Goal: Find specific page/section: Find specific page/section

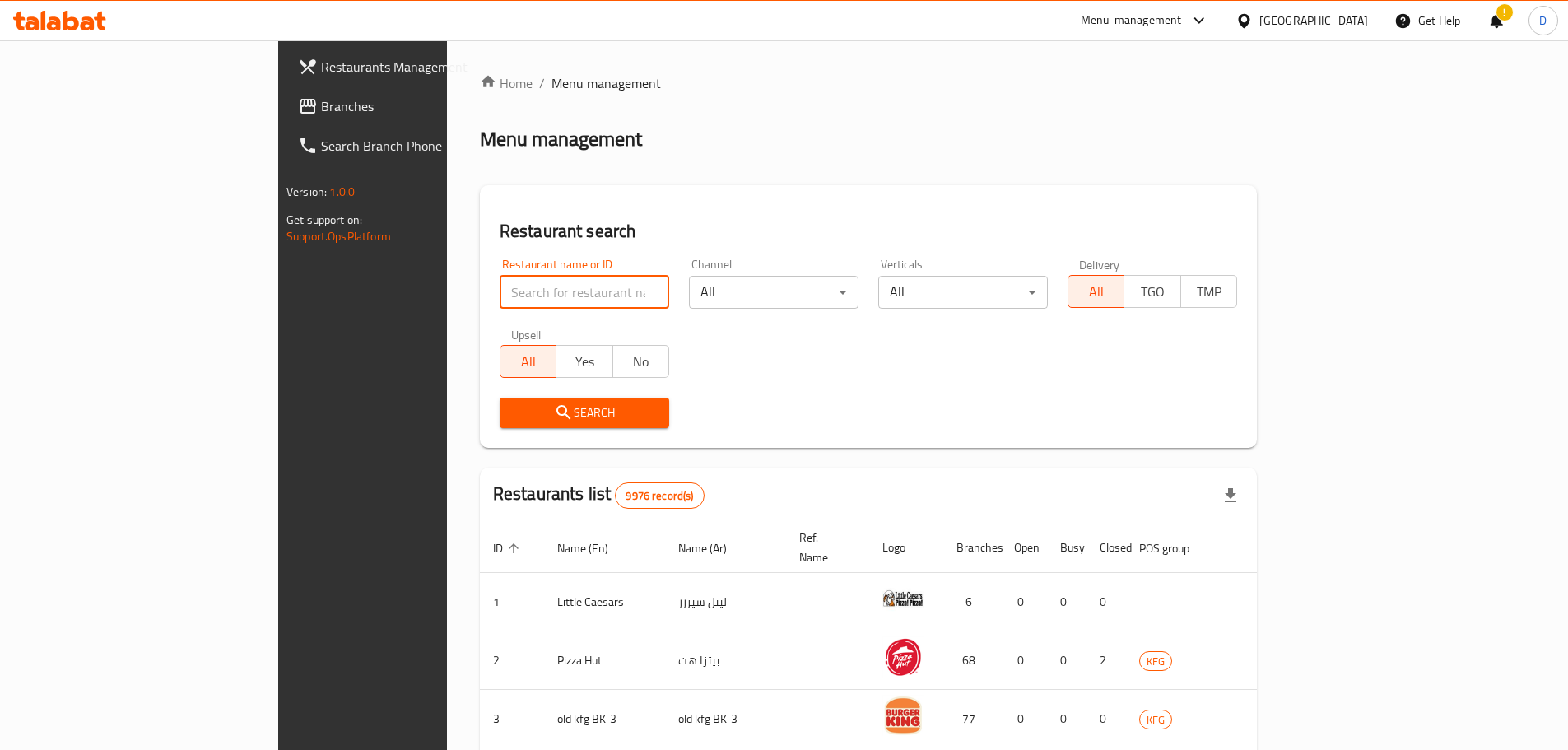
click at [500, 304] on input "search" at bounding box center [584, 291] width 169 height 33
paste input "645530"
type input "645530"
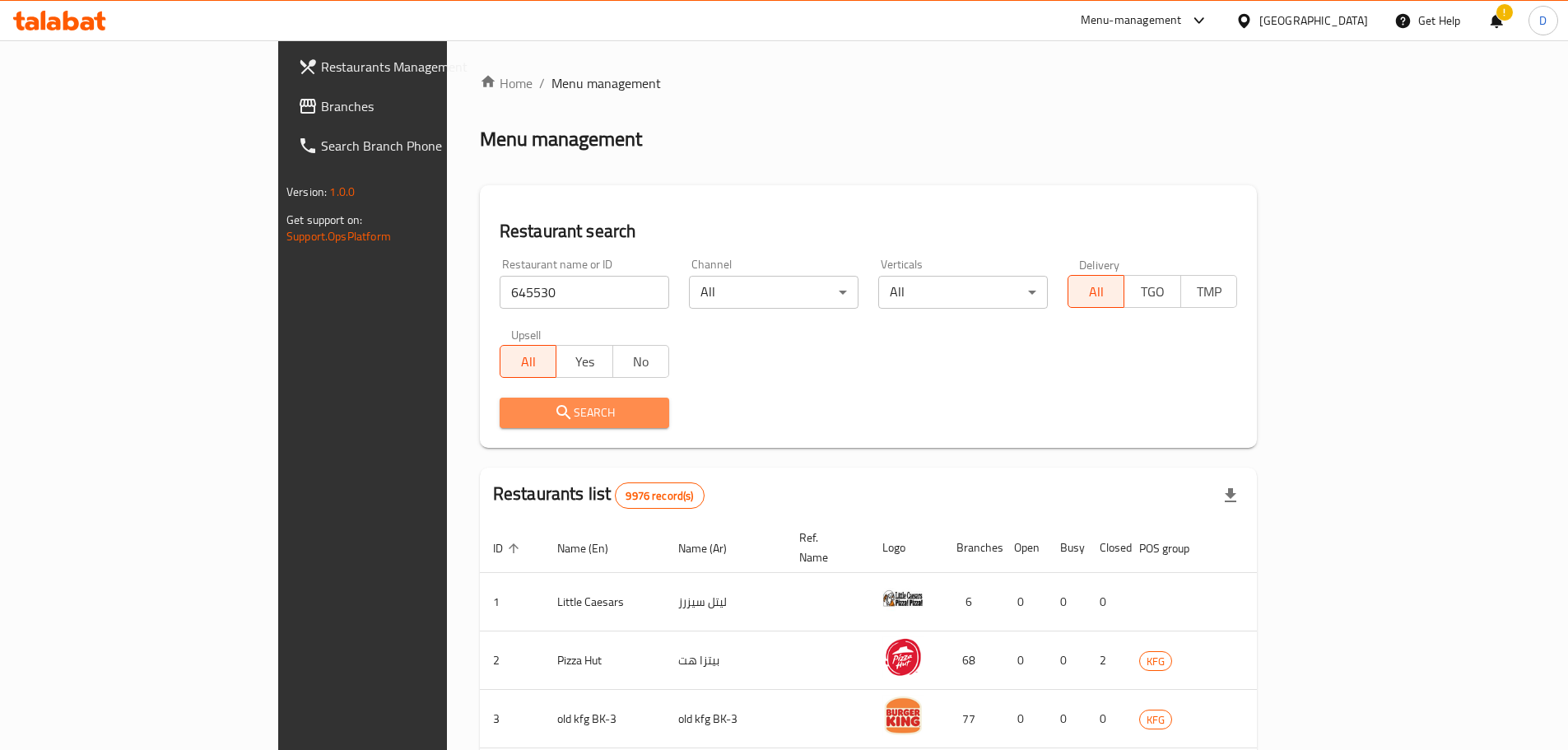
click at [513, 412] on span "Search" at bounding box center [584, 412] width 143 height 20
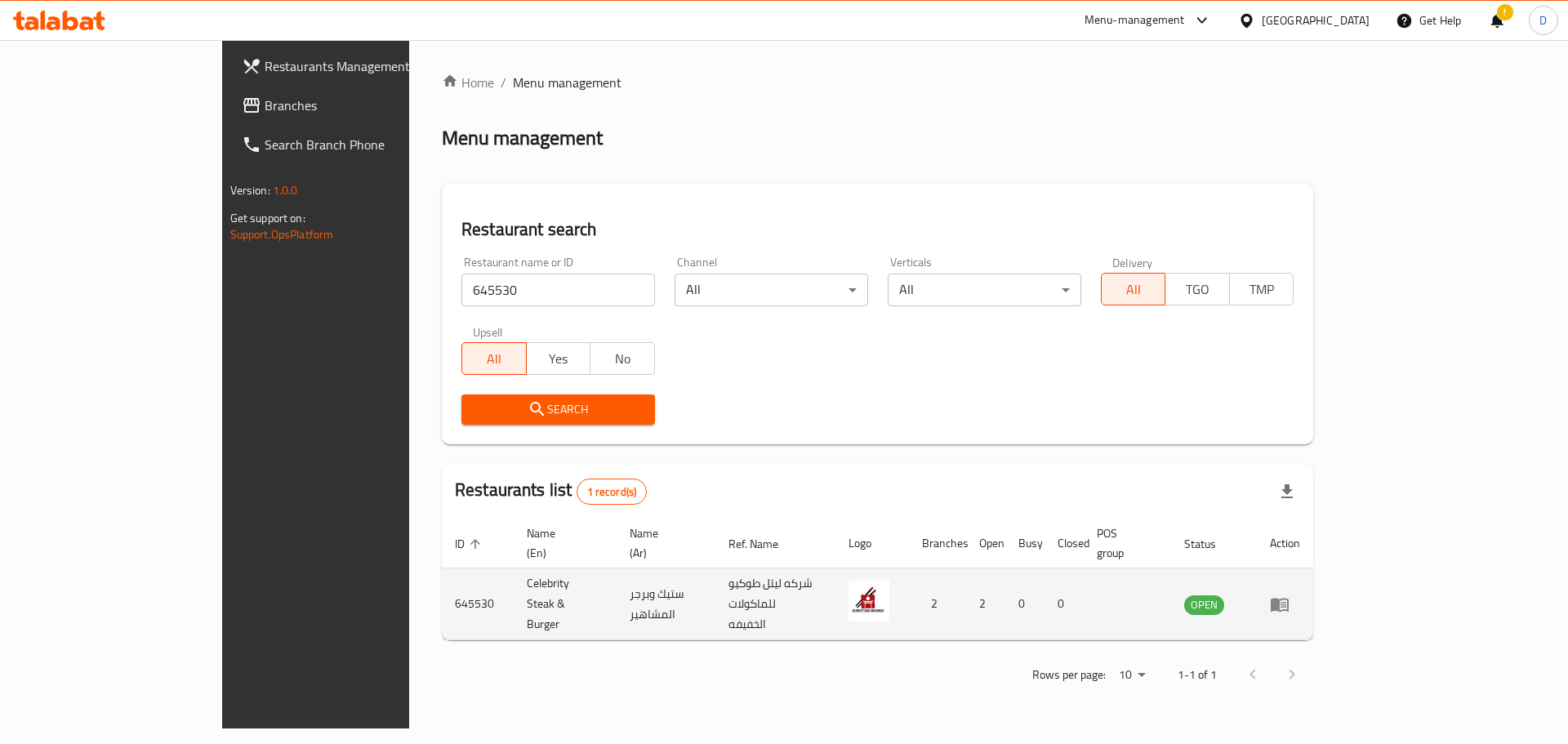
click at [1290, 595] on icon "enhanced table" at bounding box center [1279, 604] width 19 height 19
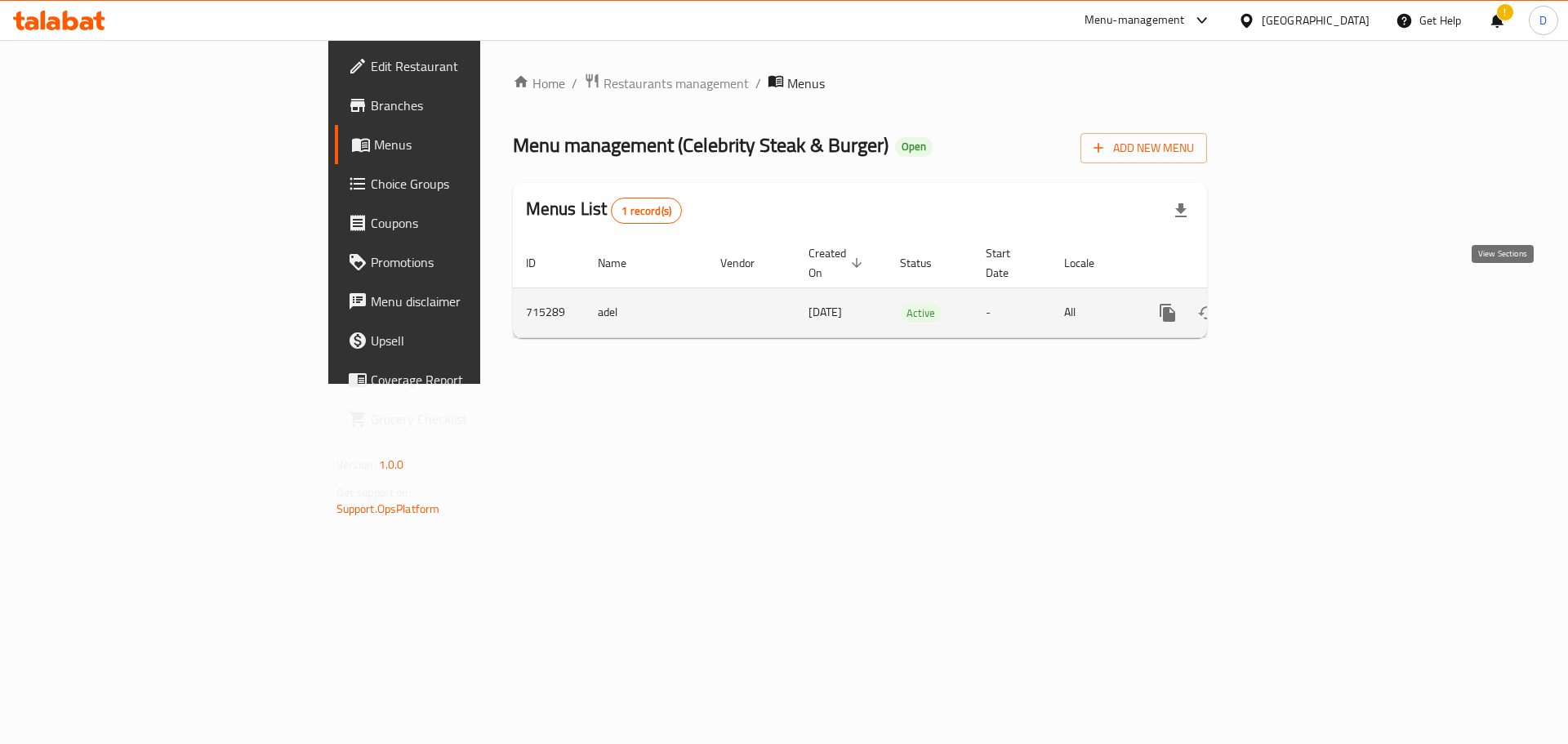
click at [1295, 303] on icon "enhanced table" at bounding box center [1285, 313] width 19 height 19
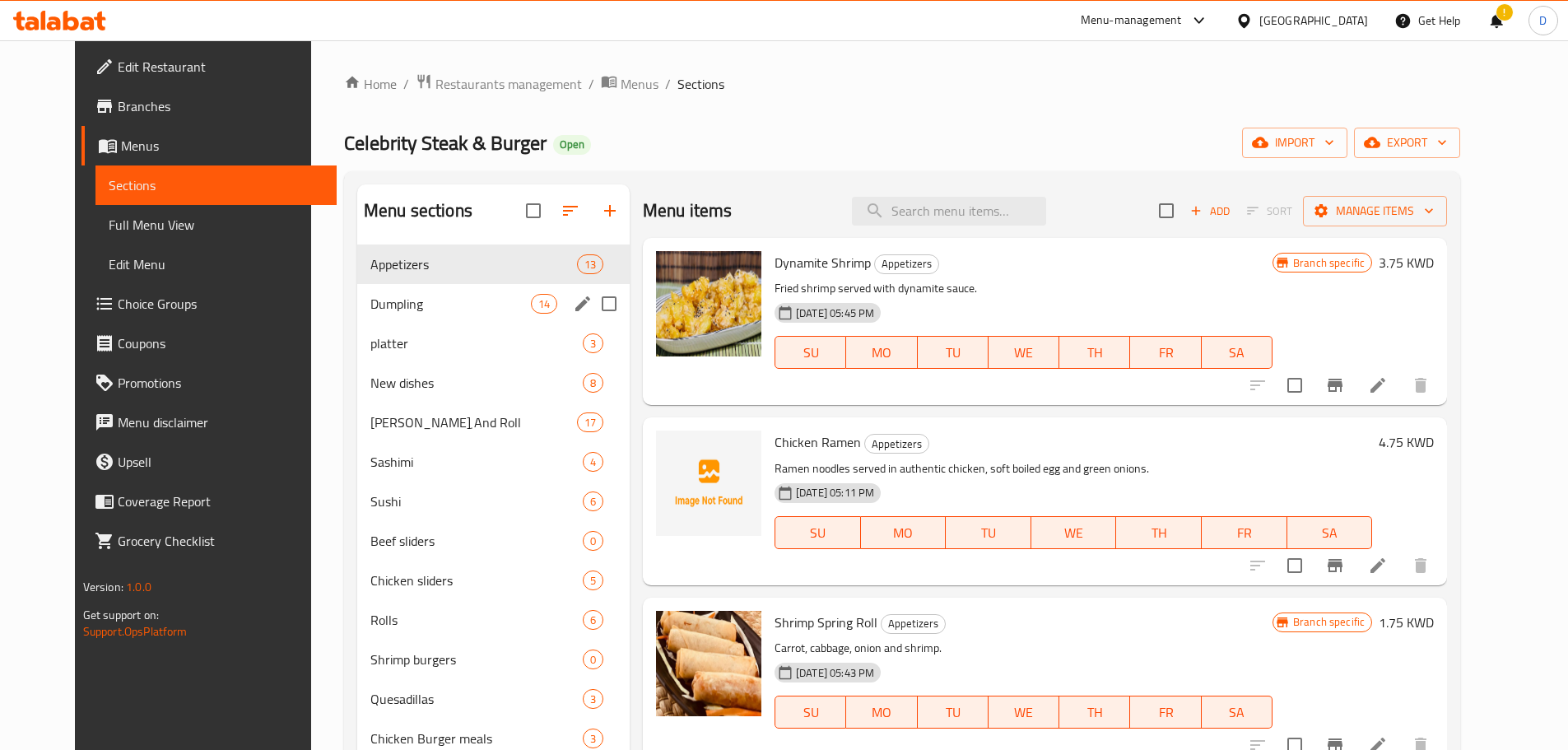
click at [424, 307] on span "Dumpling" at bounding box center [451, 304] width 160 height 20
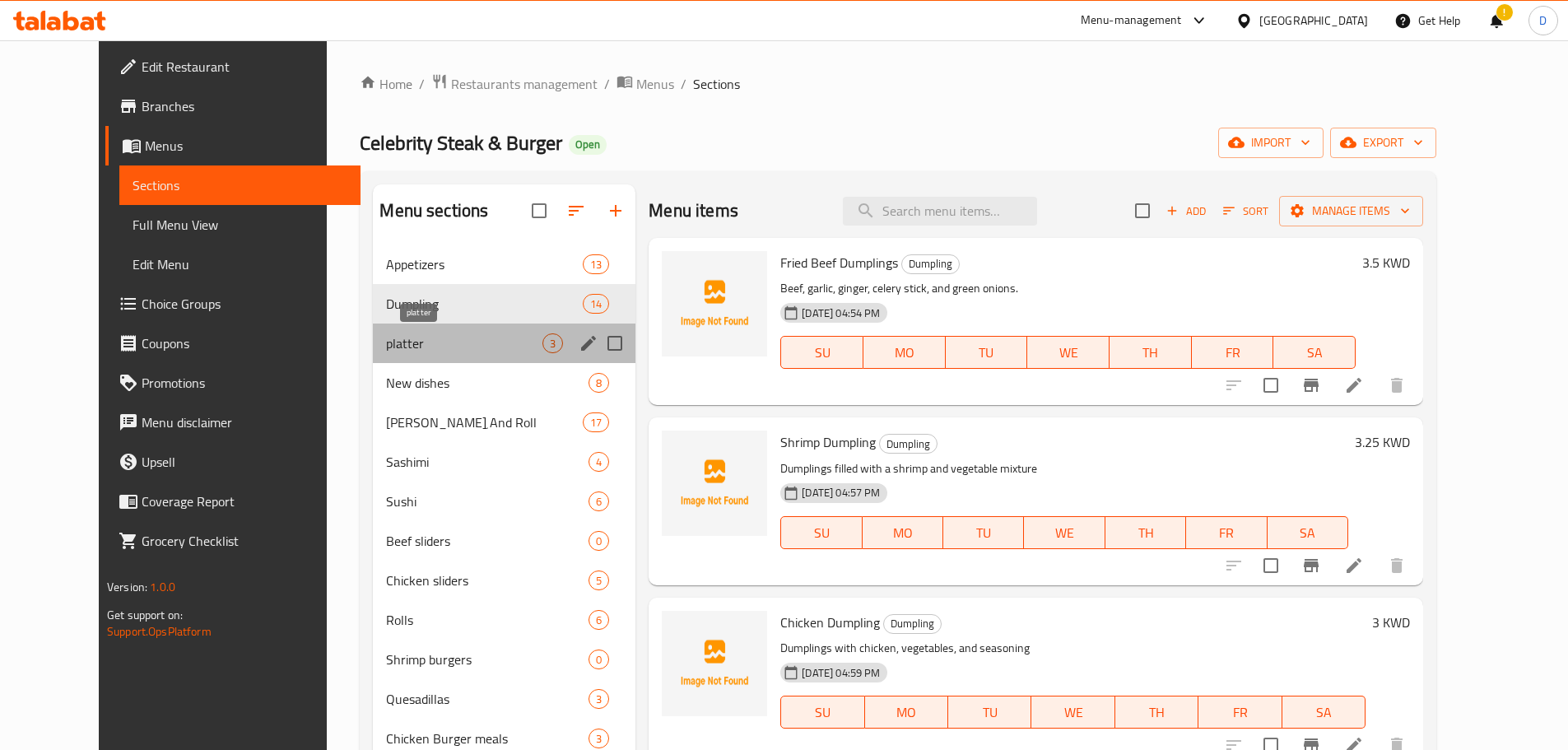
click at [421, 346] on span "platter" at bounding box center [464, 343] width 157 height 20
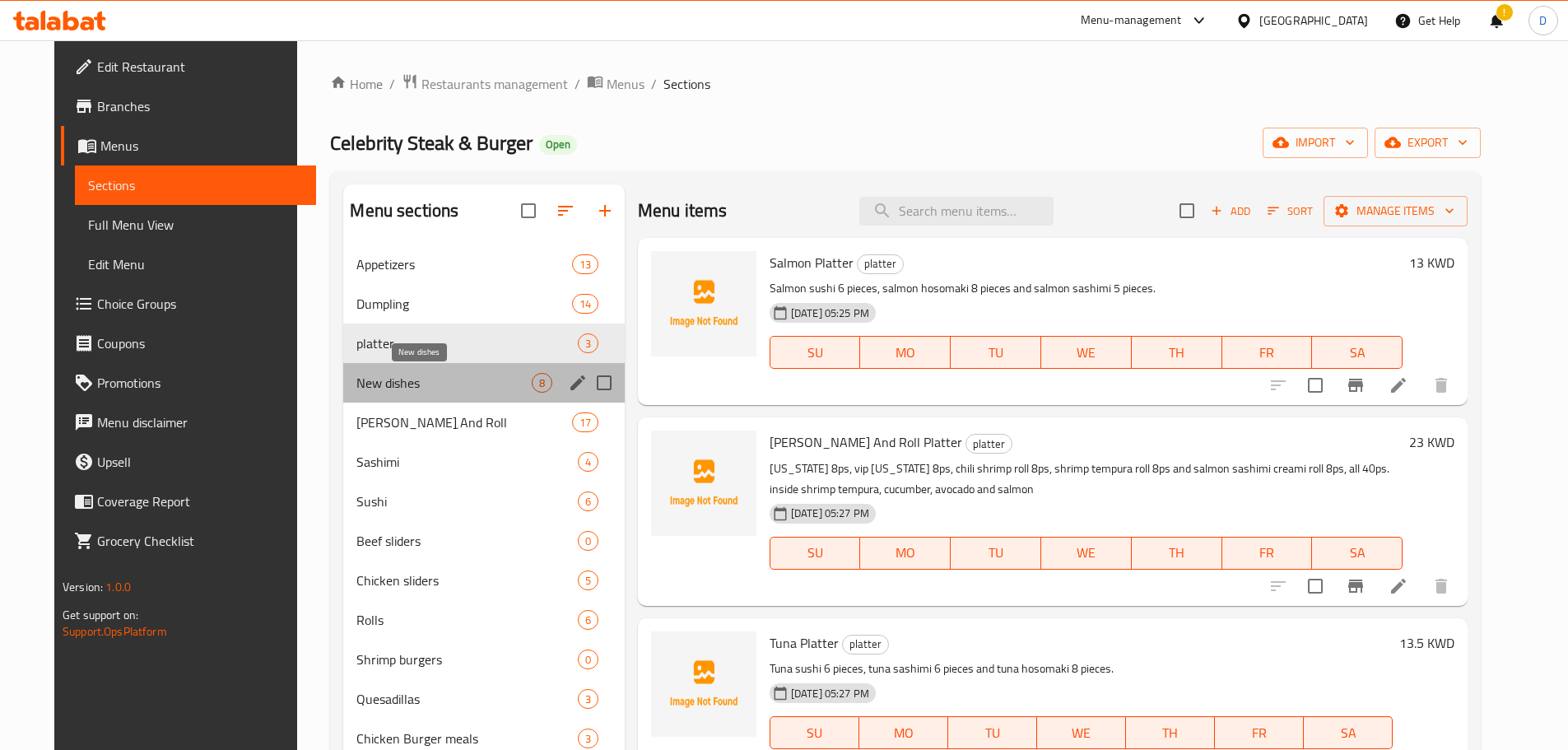
click at [421, 390] on span "New dishes" at bounding box center [444, 382] width 175 height 20
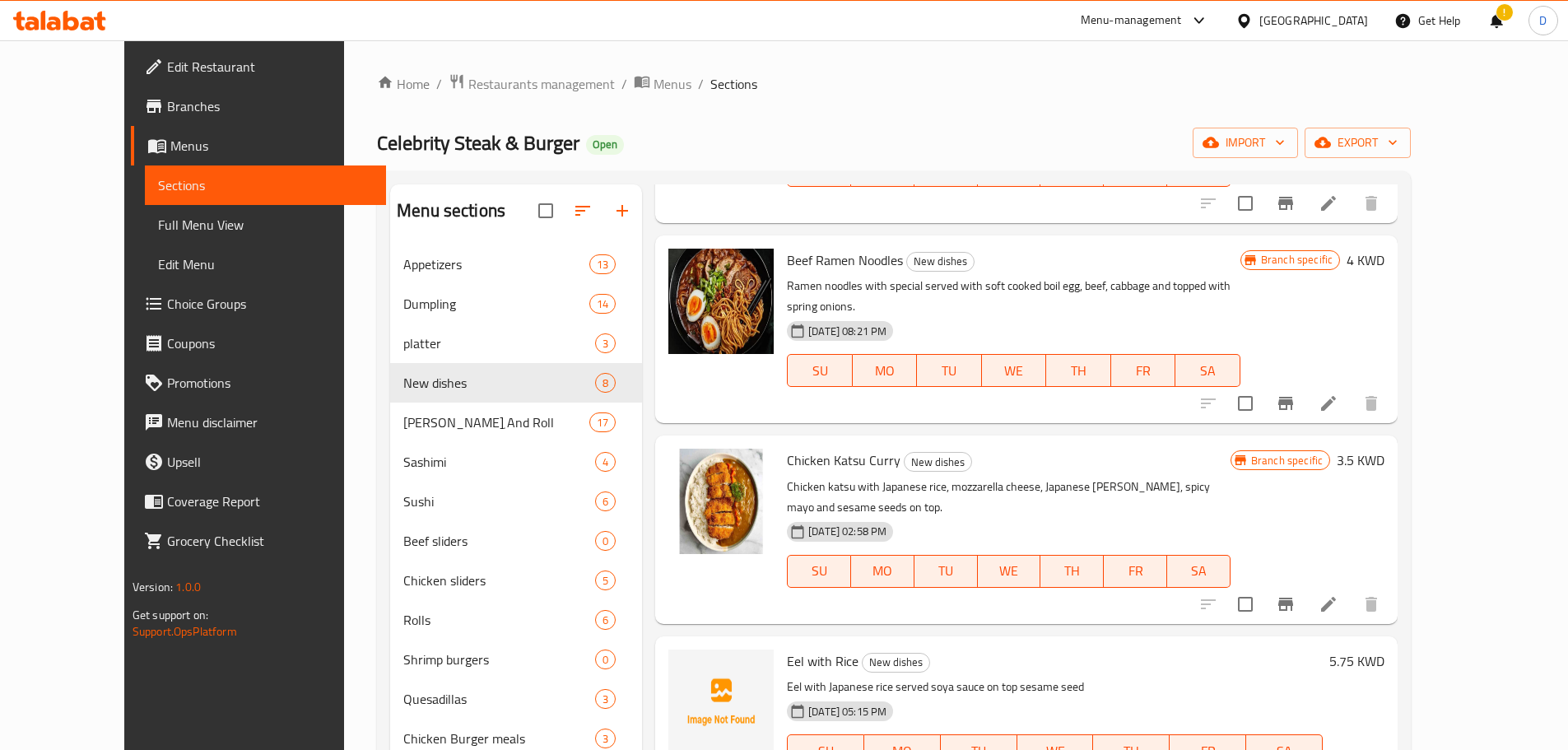
scroll to position [367, 0]
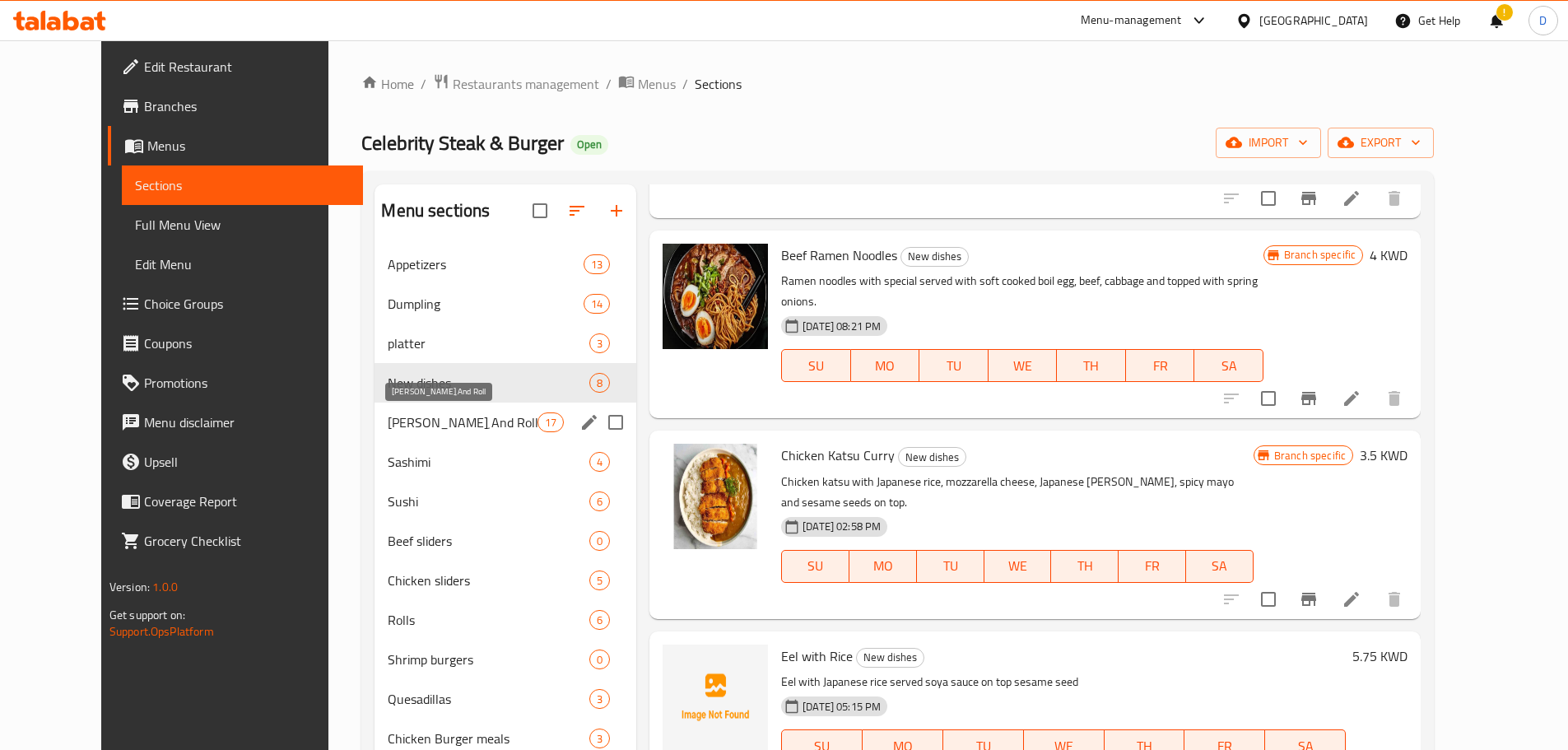
click at [439, 427] on span "[PERSON_NAME] ِAnd Roll" at bounding box center [461, 422] width 149 height 20
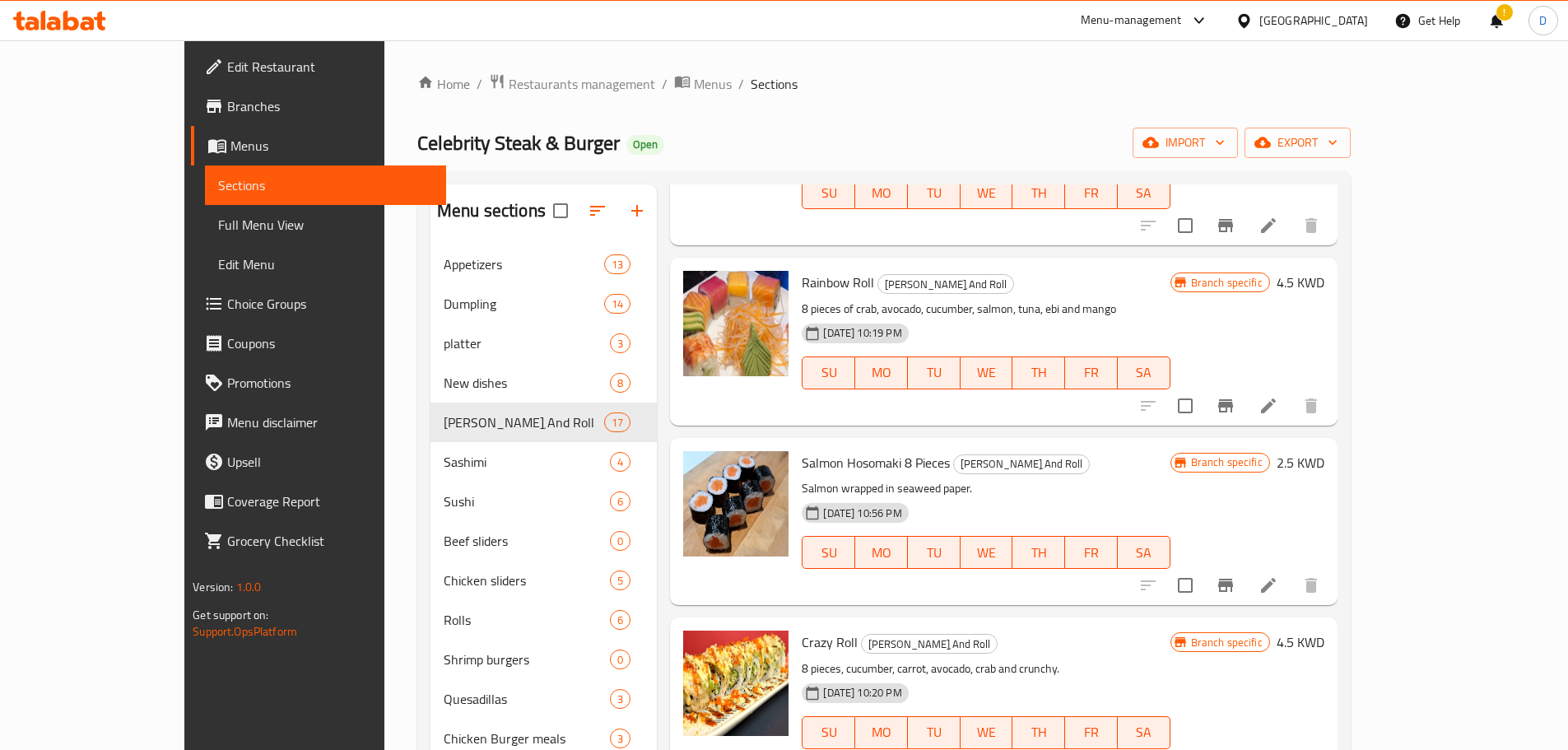
scroll to position [860, 0]
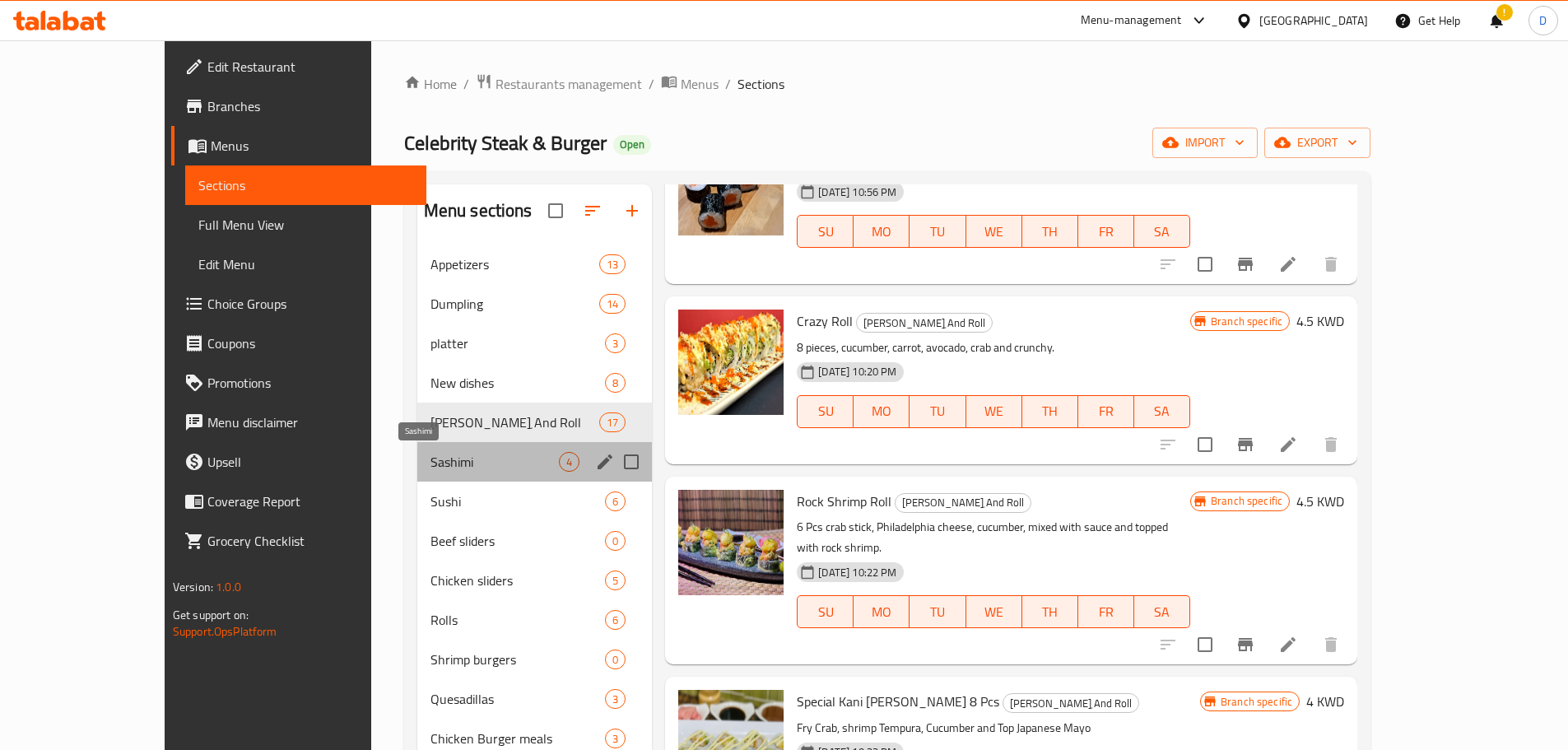
click at [440, 460] on span "Sashimi" at bounding box center [494, 461] width 128 height 20
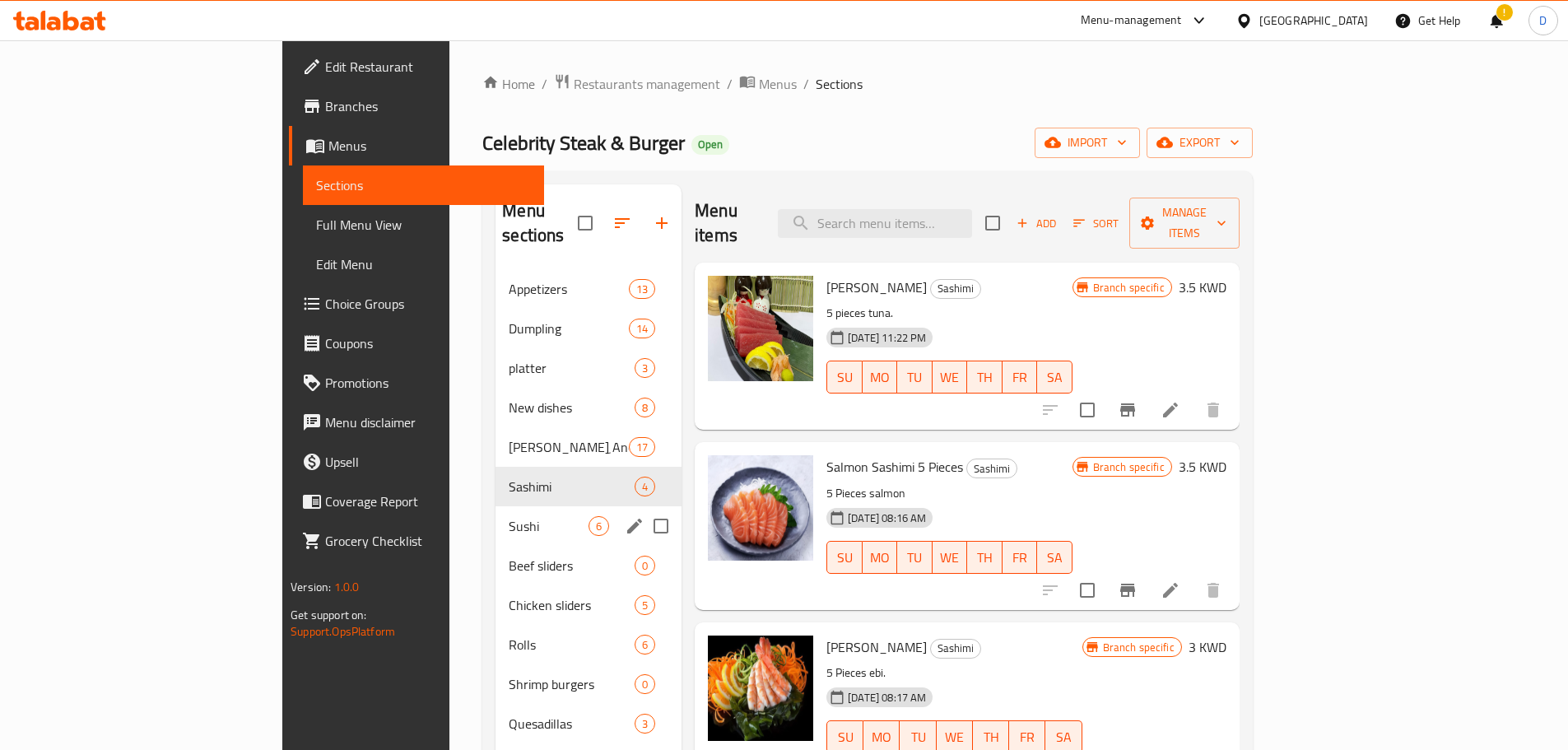
click at [509, 516] on span "Sushi" at bounding box center [549, 526] width 80 height 20
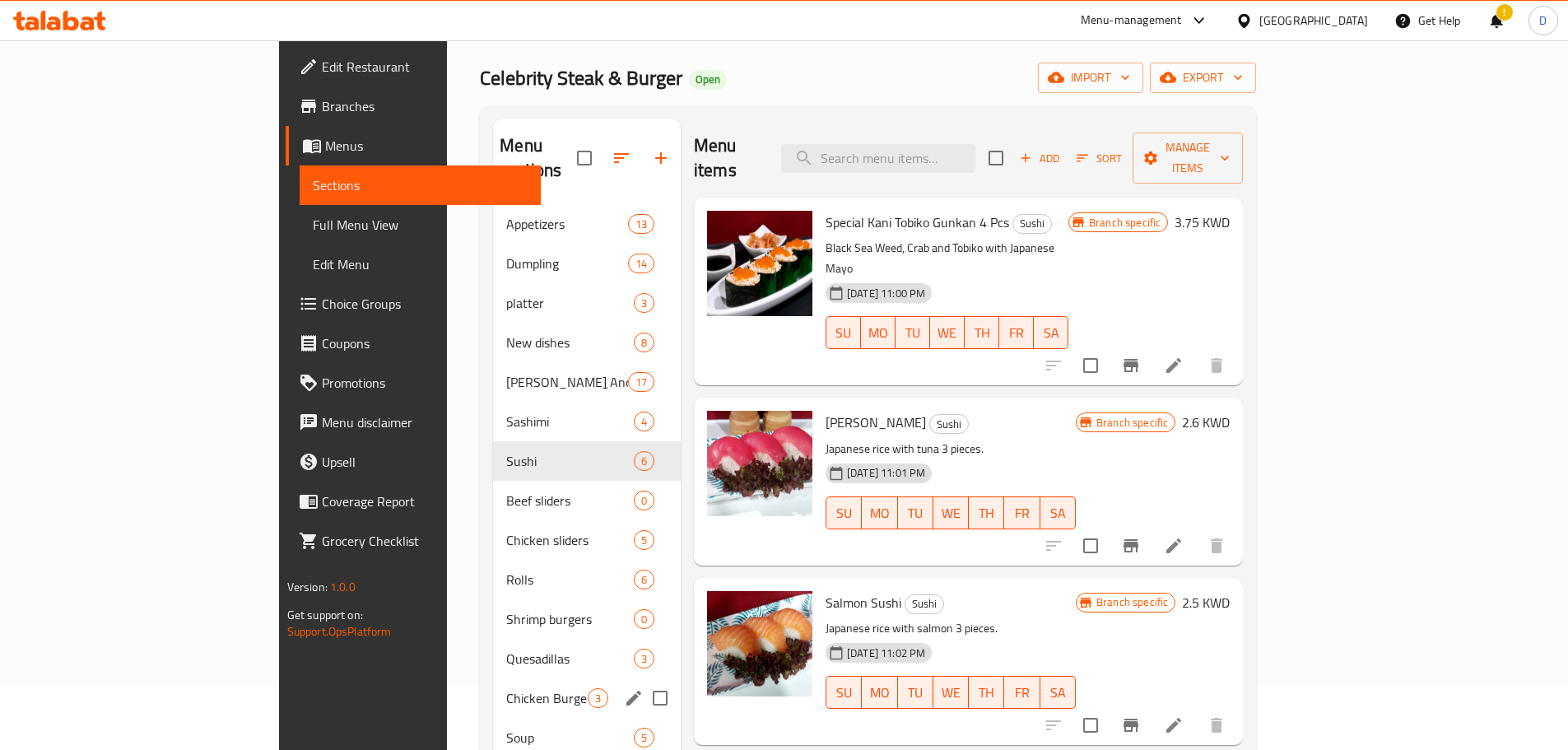
scroll to position [247, 0]
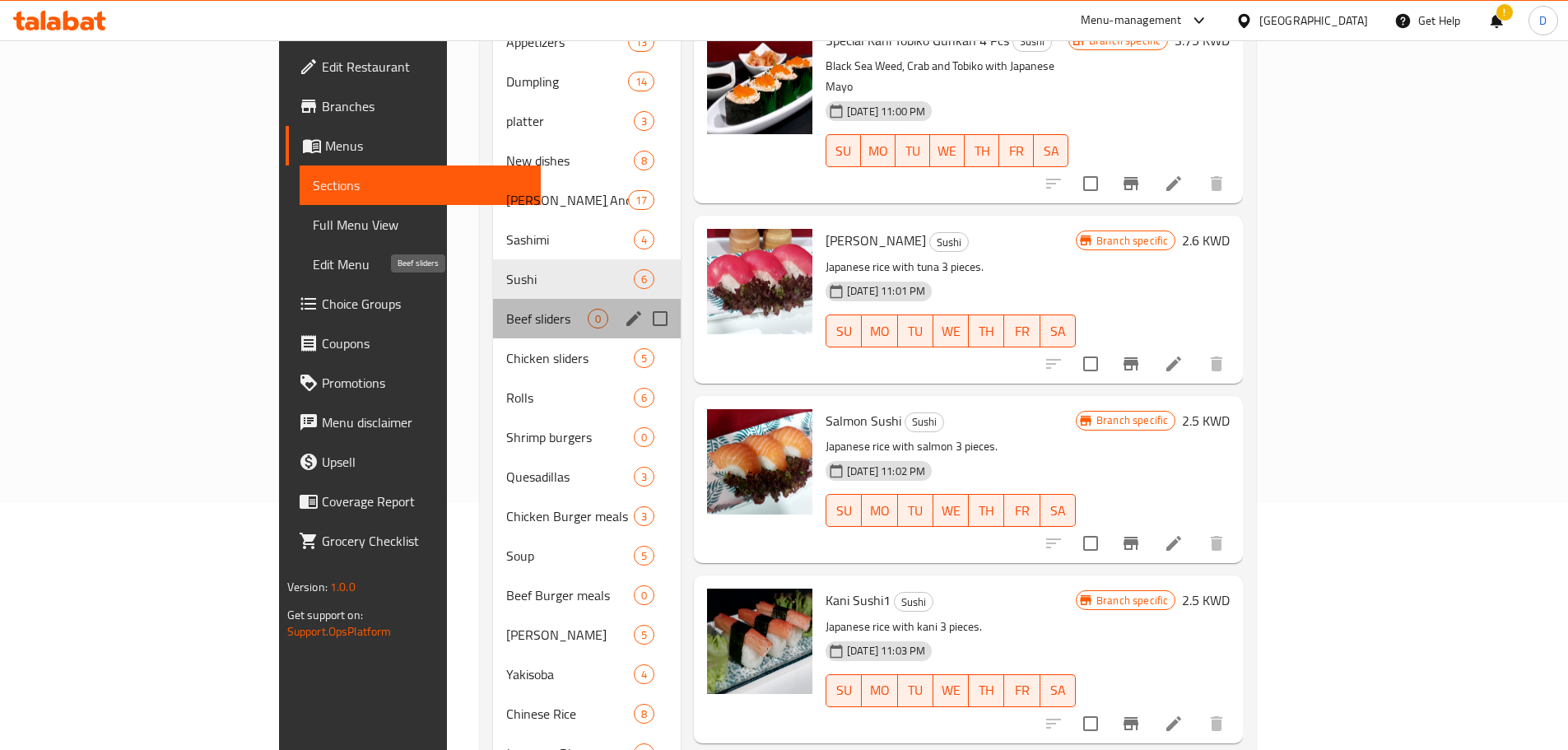
click at [506, 308] on span "Beef sliders" at bounding box center [546, 318] width 81 height 20
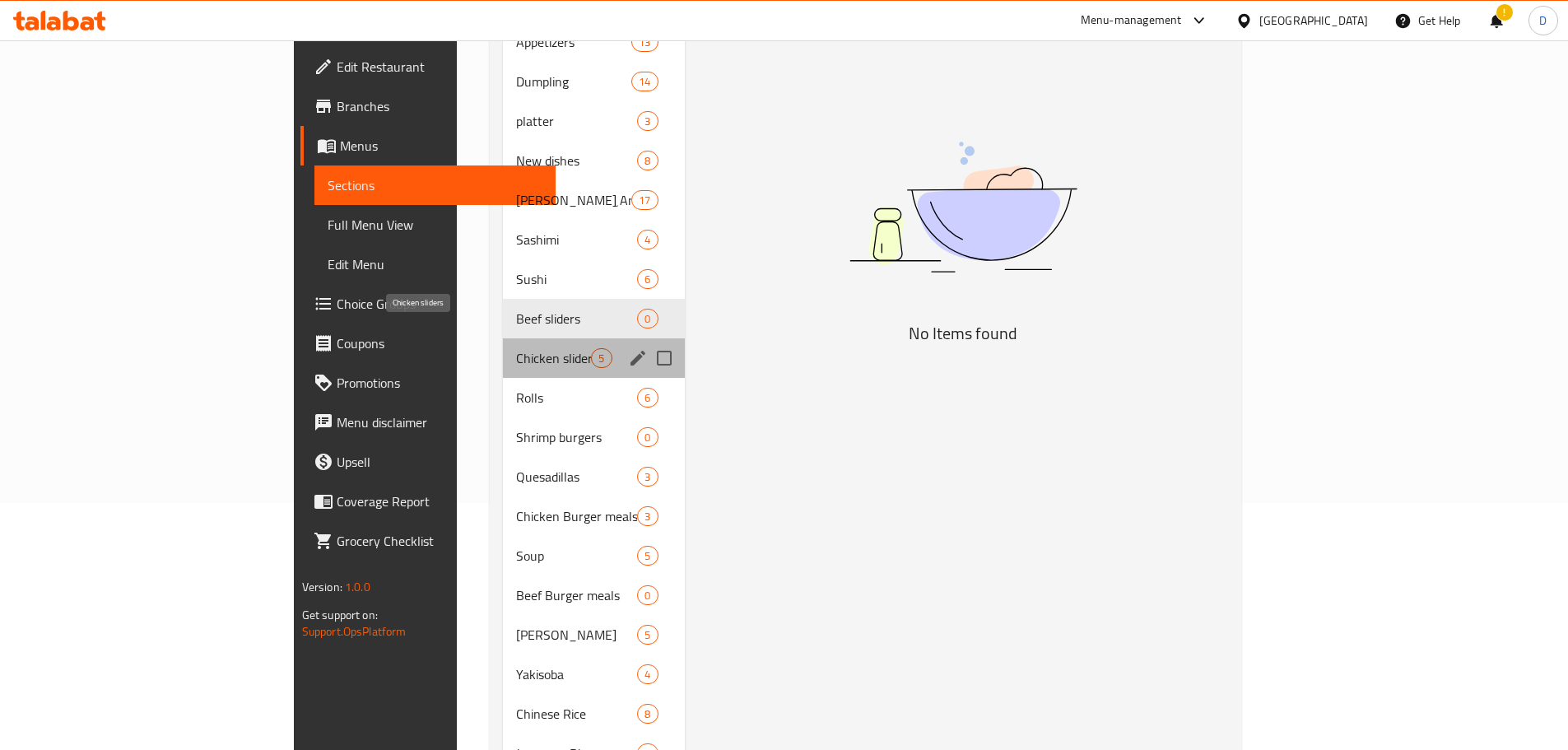
click at [516, 348] on span "Chicken sliders" at bounding box center [553, 358] width 75 height 20
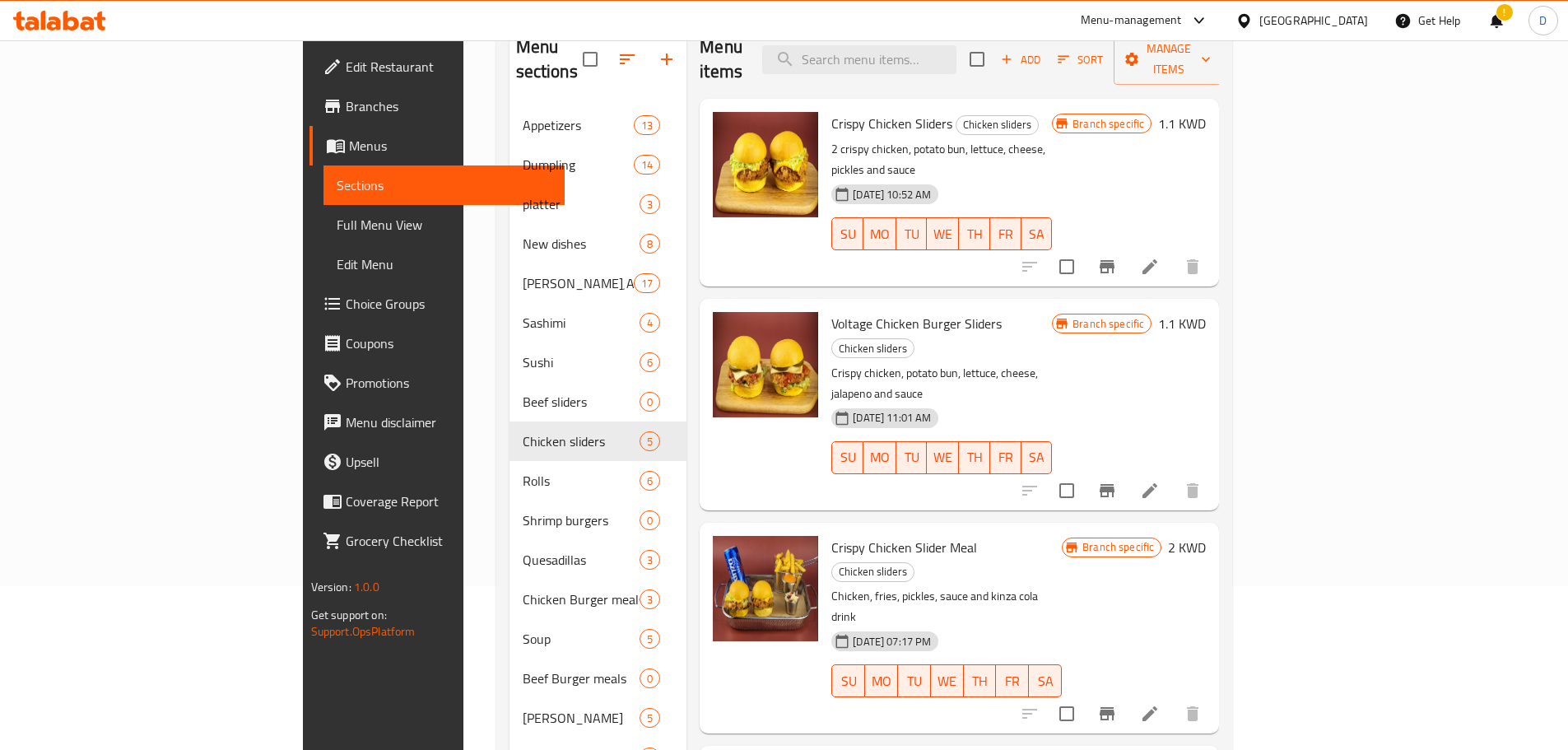
scroll to position [165, 0]
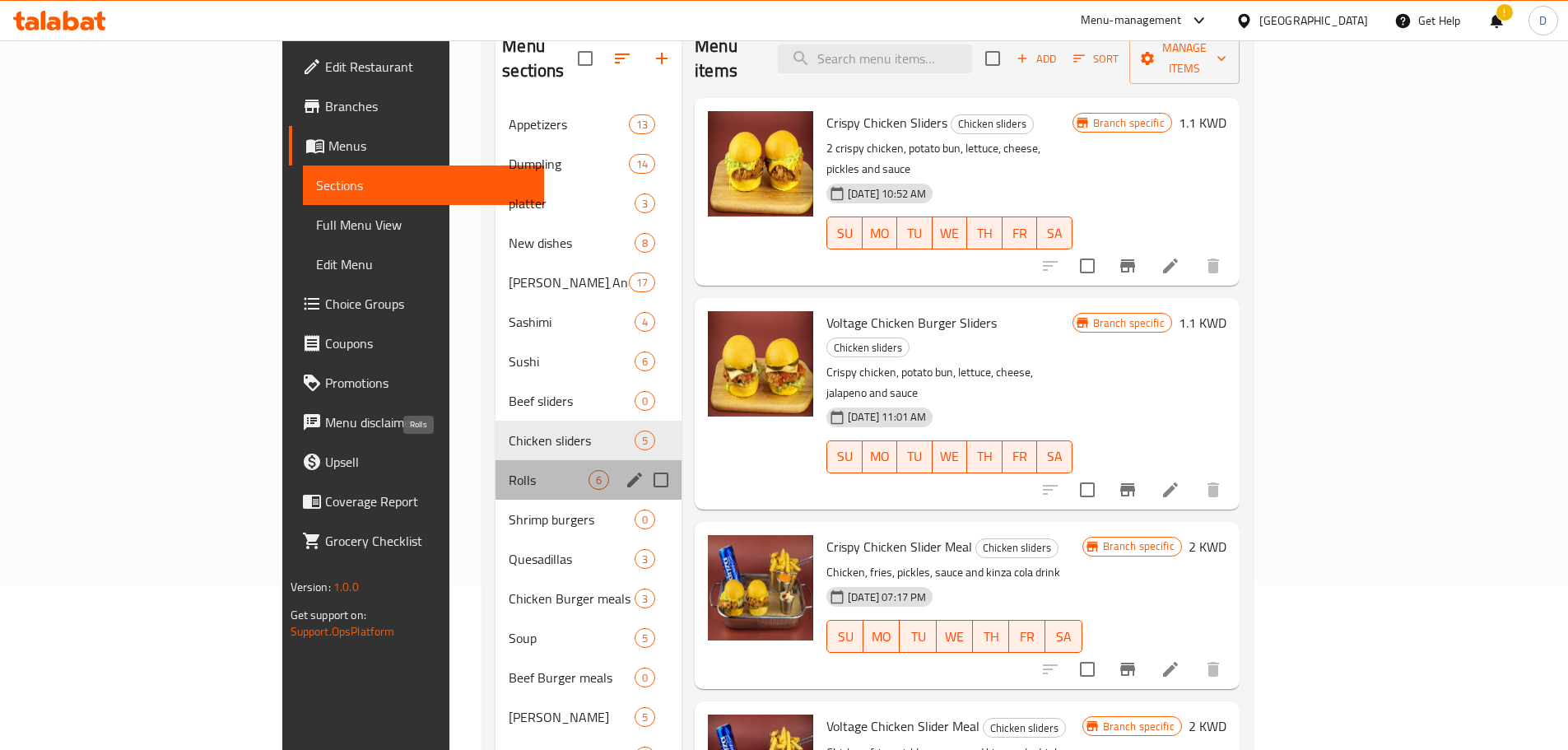
click at [509, 469] on span "Rolls" at bounding box center [549, 479] width 80 height 20
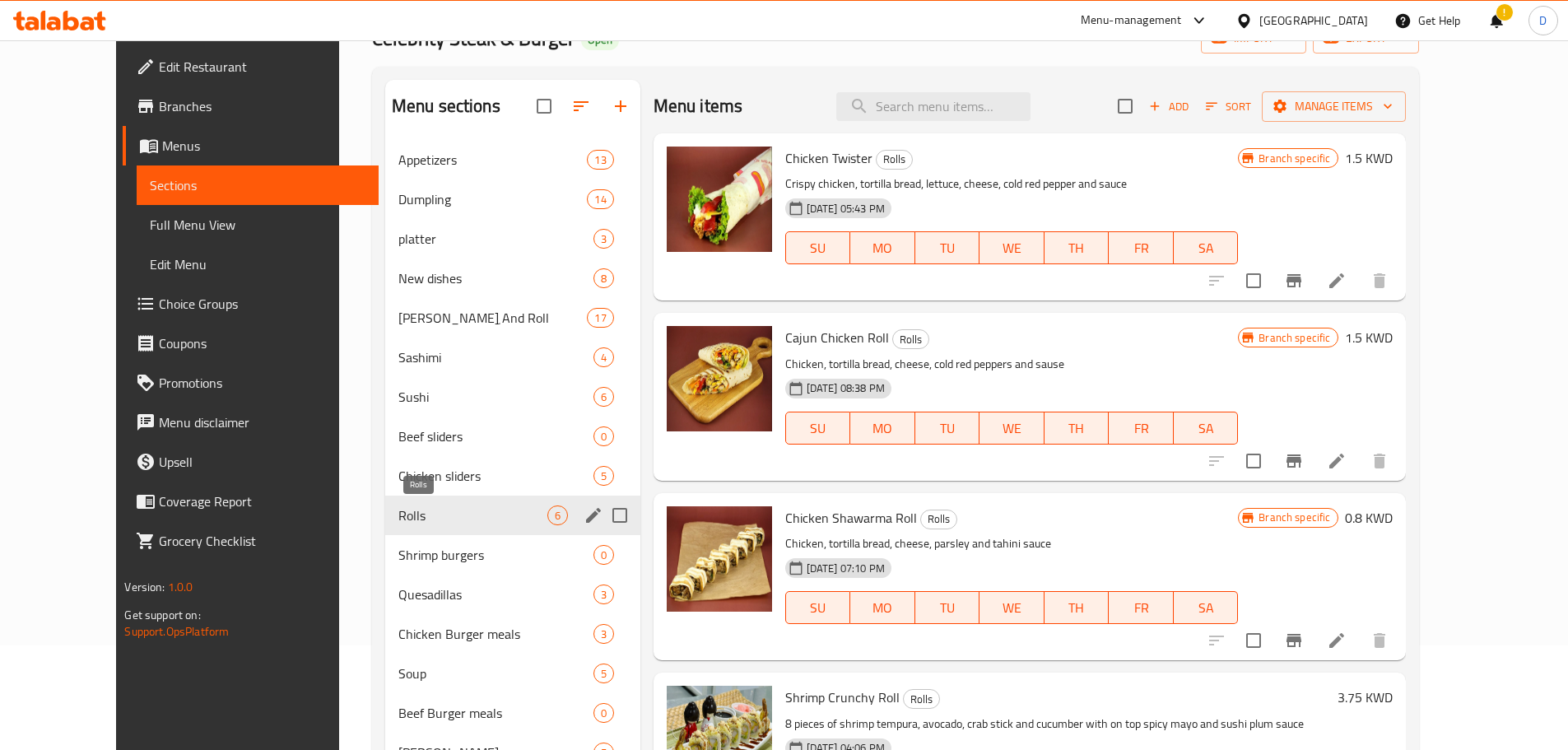
scroll to position [247, 0]
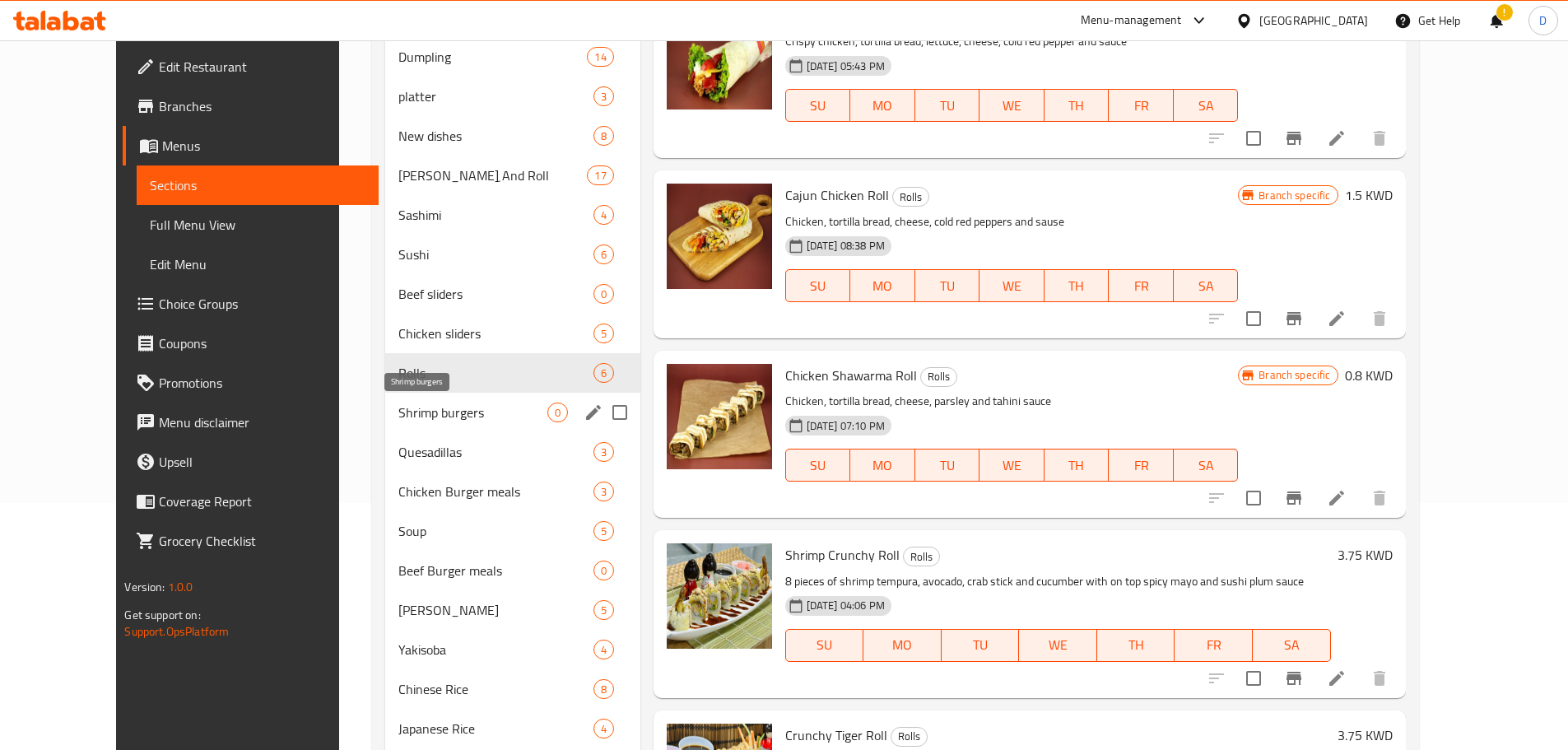
click at [443, 418] on span "Shrimp burgers" at bounding box center [472, 412] width 149 height 20
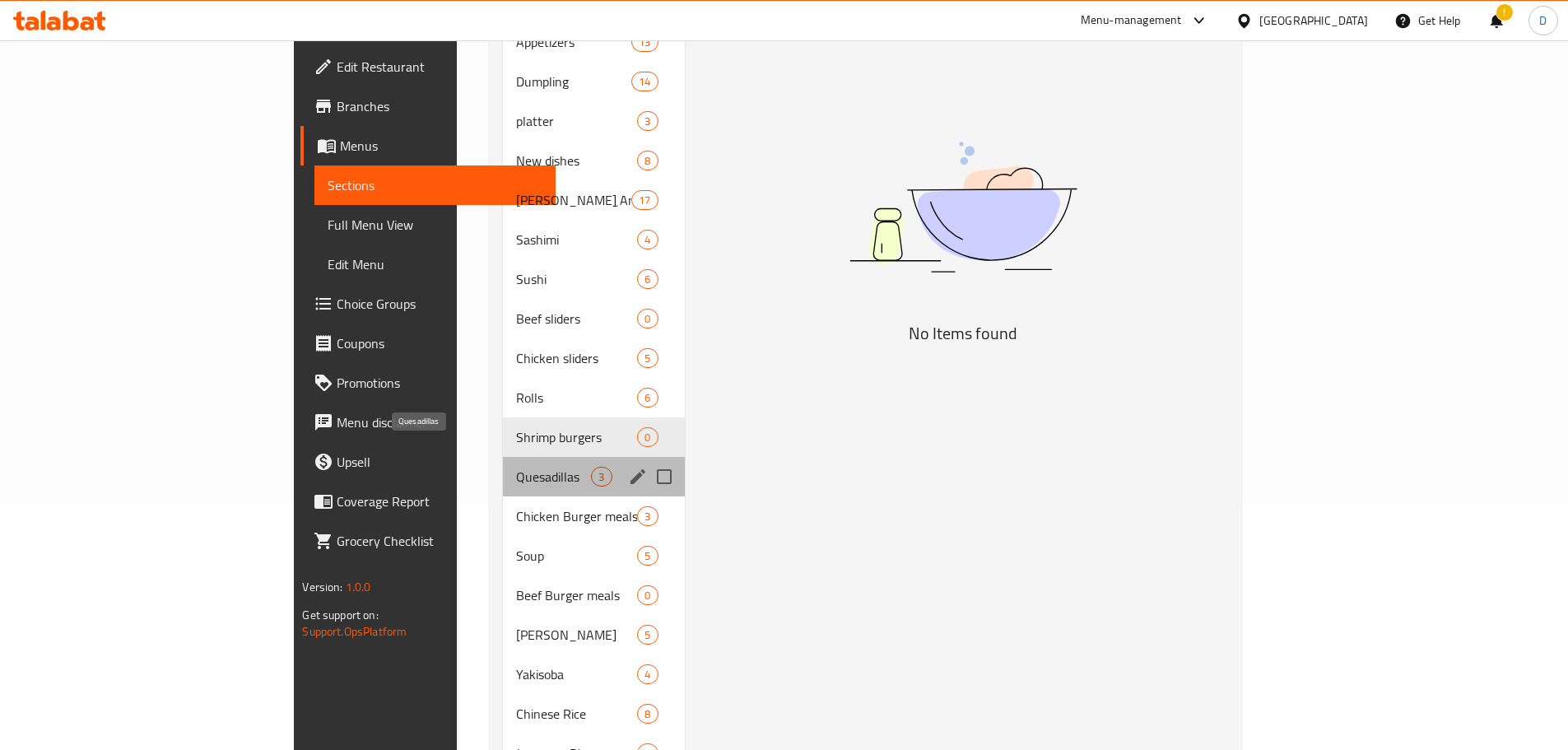
click at [516, 467] on span "Quesadillas" at bounding box center [553, 477] width 75 height 20
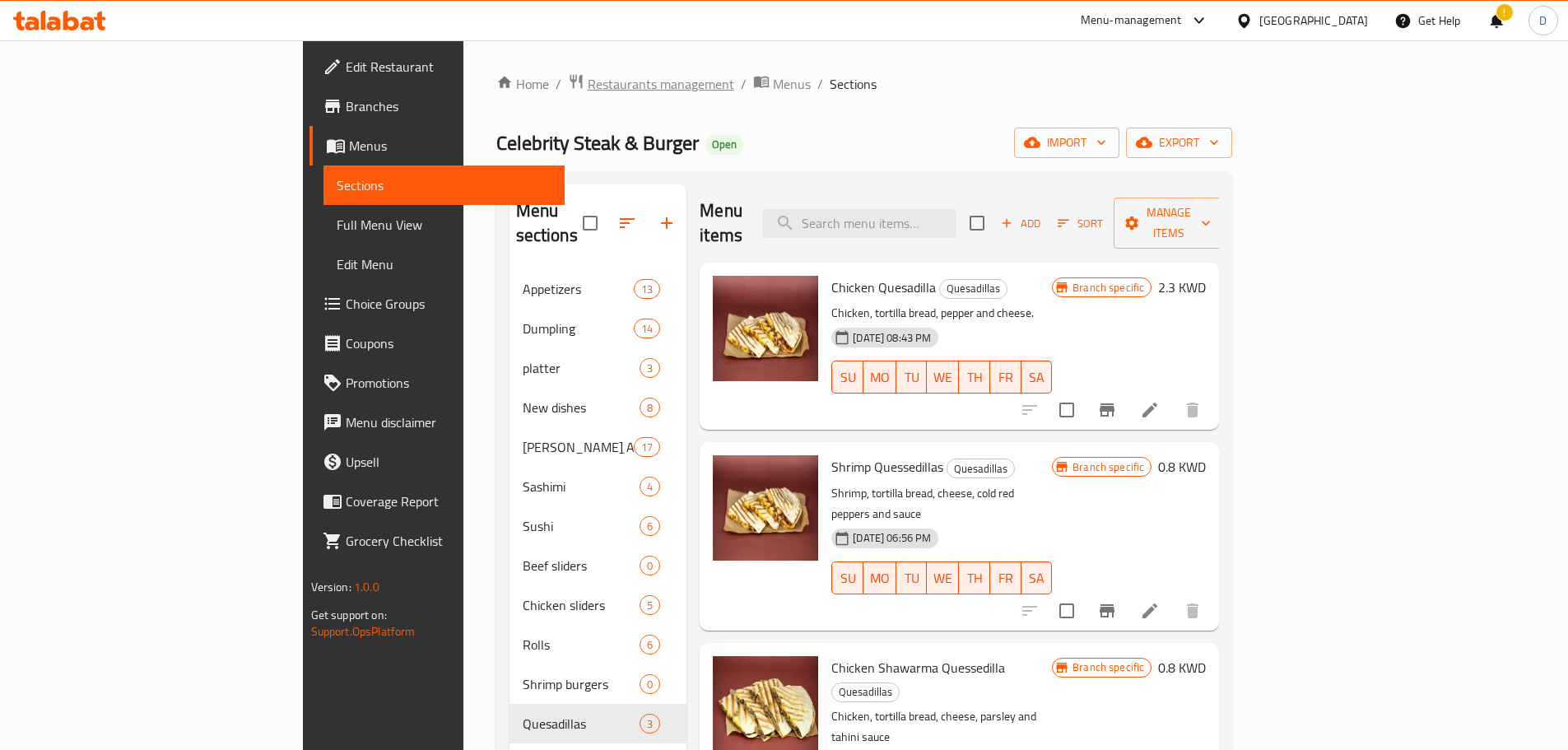
click at [588, 86] on span "Restaurants management" at bounding box center [661, 84] width 146 height 20
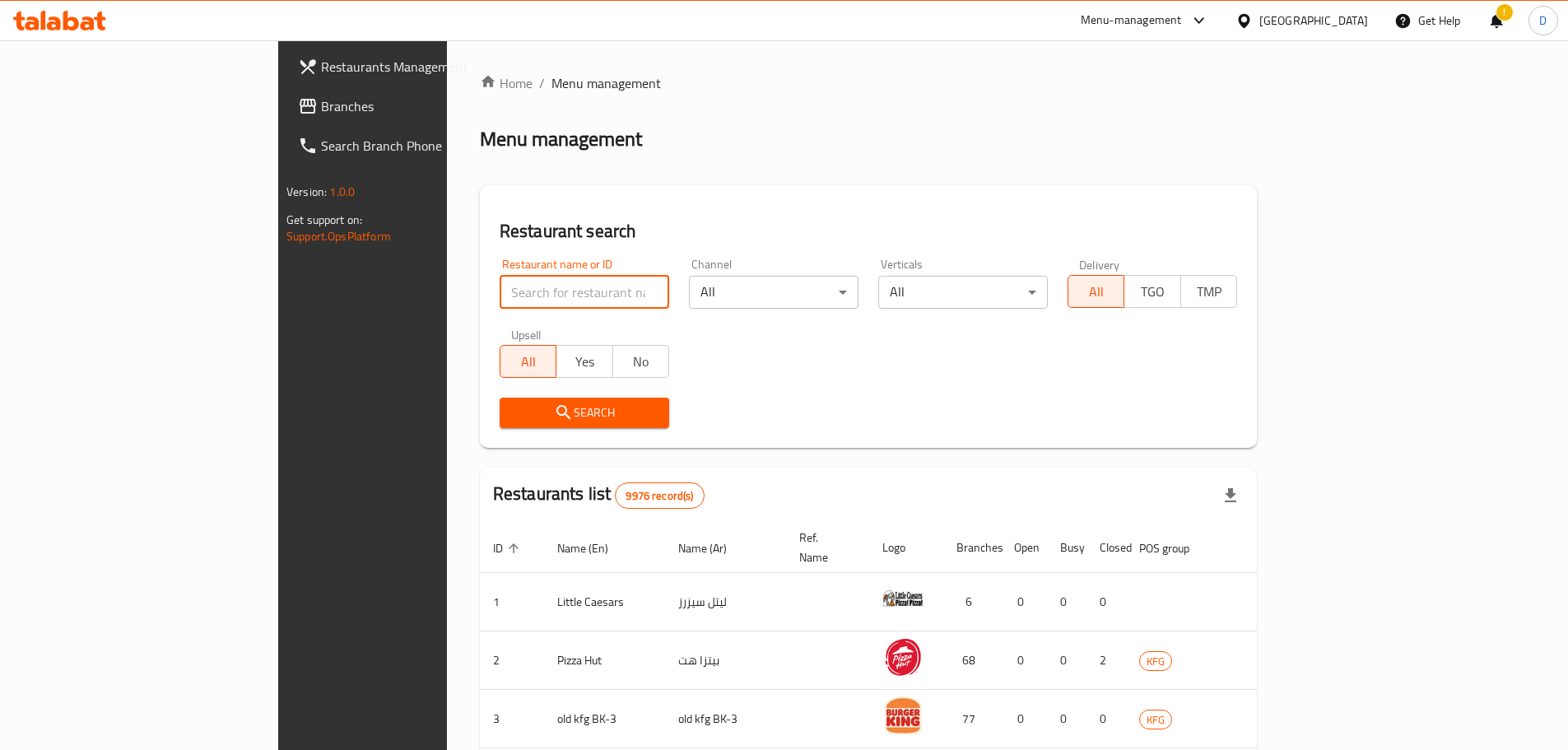
click at [500, 298] on input "search" at bounding box center [584, 291] width 169 height 33
paste input "645507"
type input "645507"
click button "Search" at bounding box center [584, 412] width 169 height 30
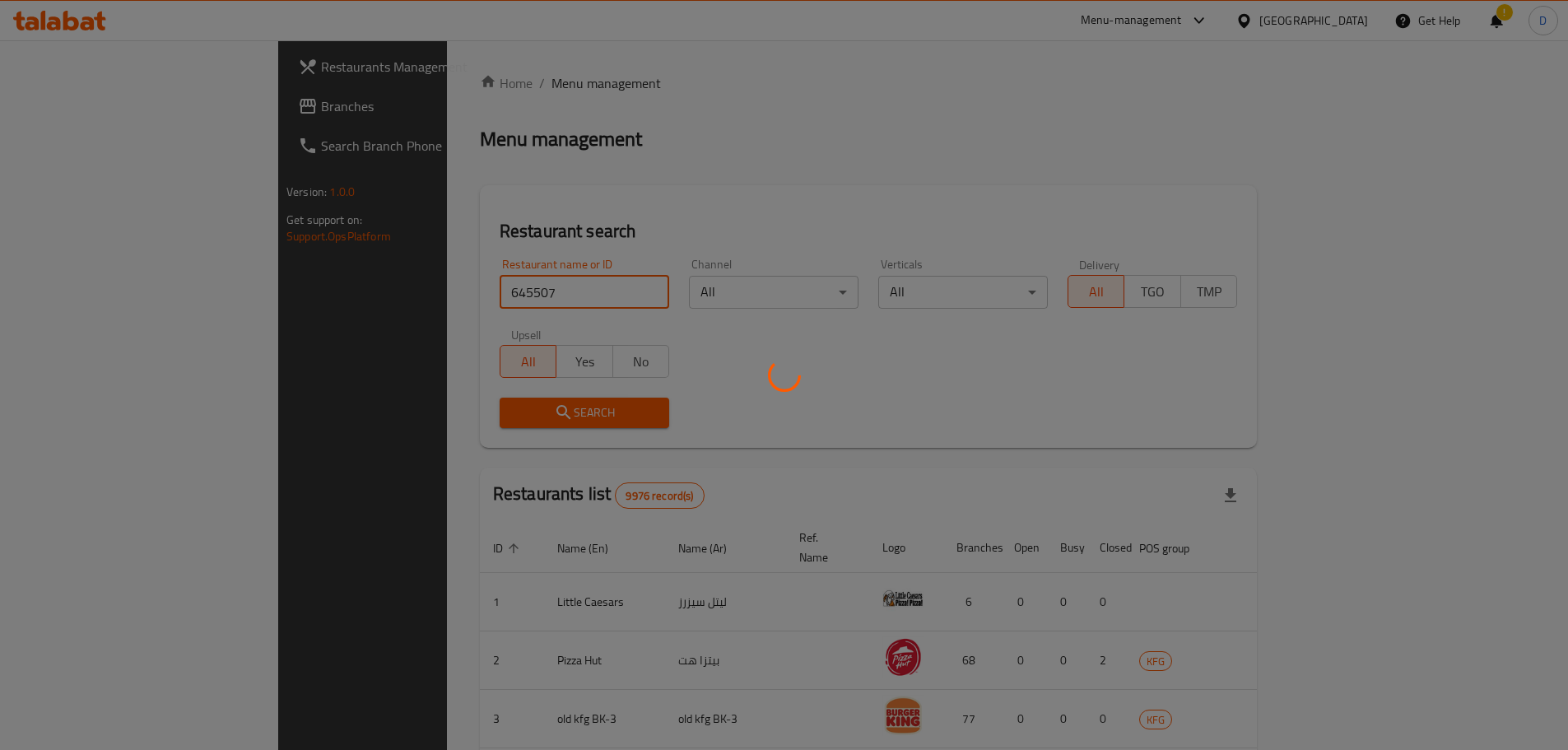
click button "Search" at bounding box center [584, 412] width 169 height 30
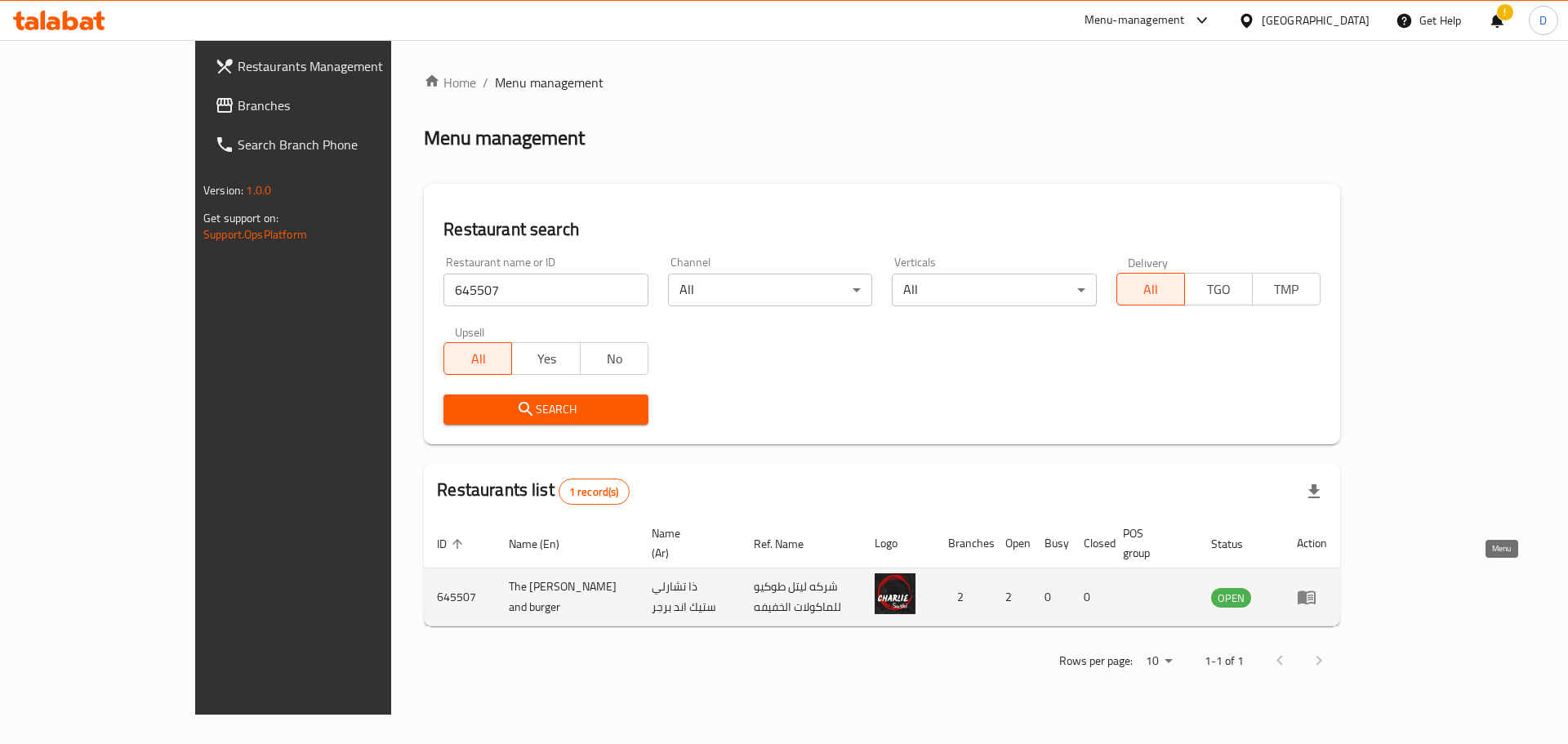
click at [1315, 591] on icon "enhanced table" at bounding box center [1306, 598] width 18 height 14
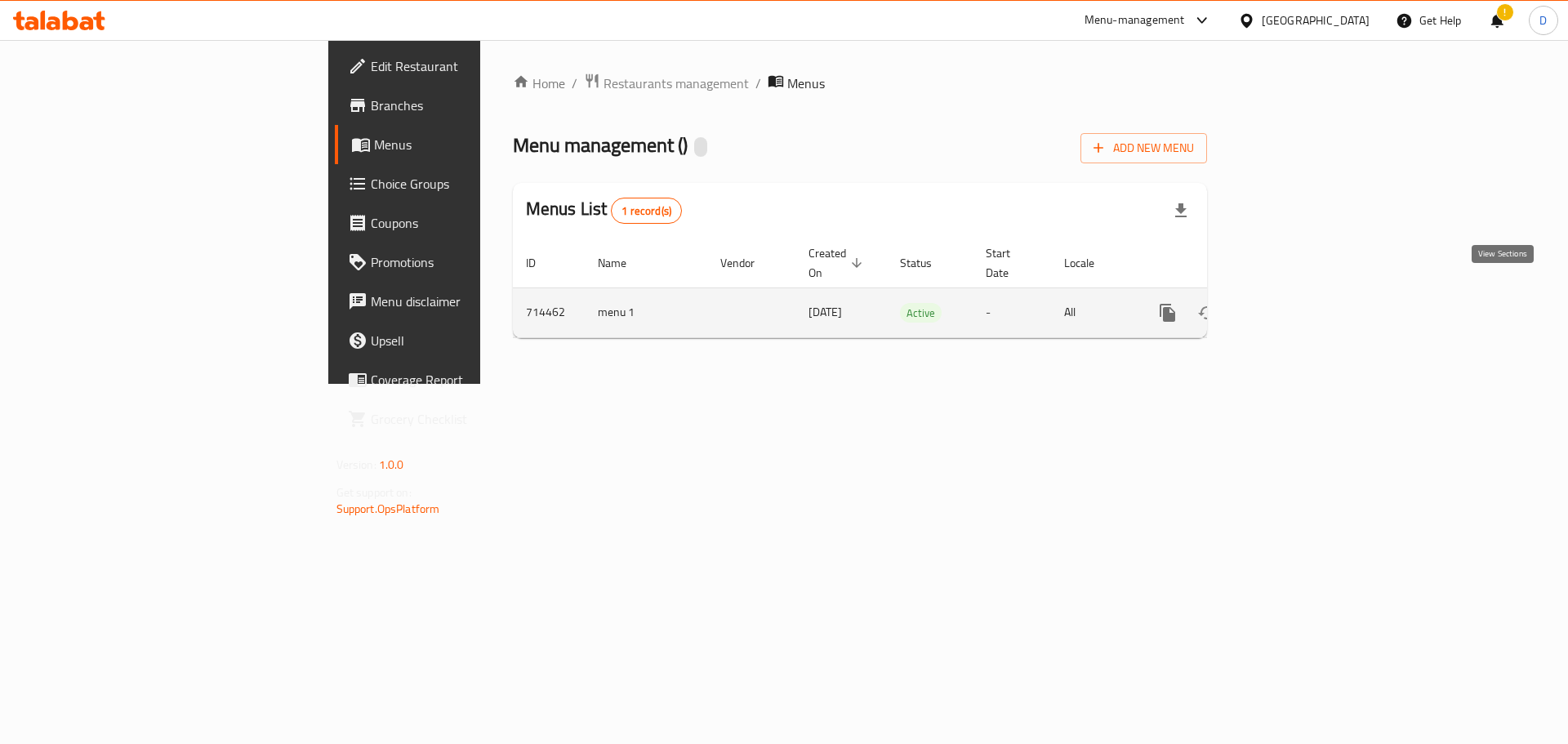
click at [1292, 305] on icon "enhanced table" at bounding box center [1285, 312] width 15 height 15
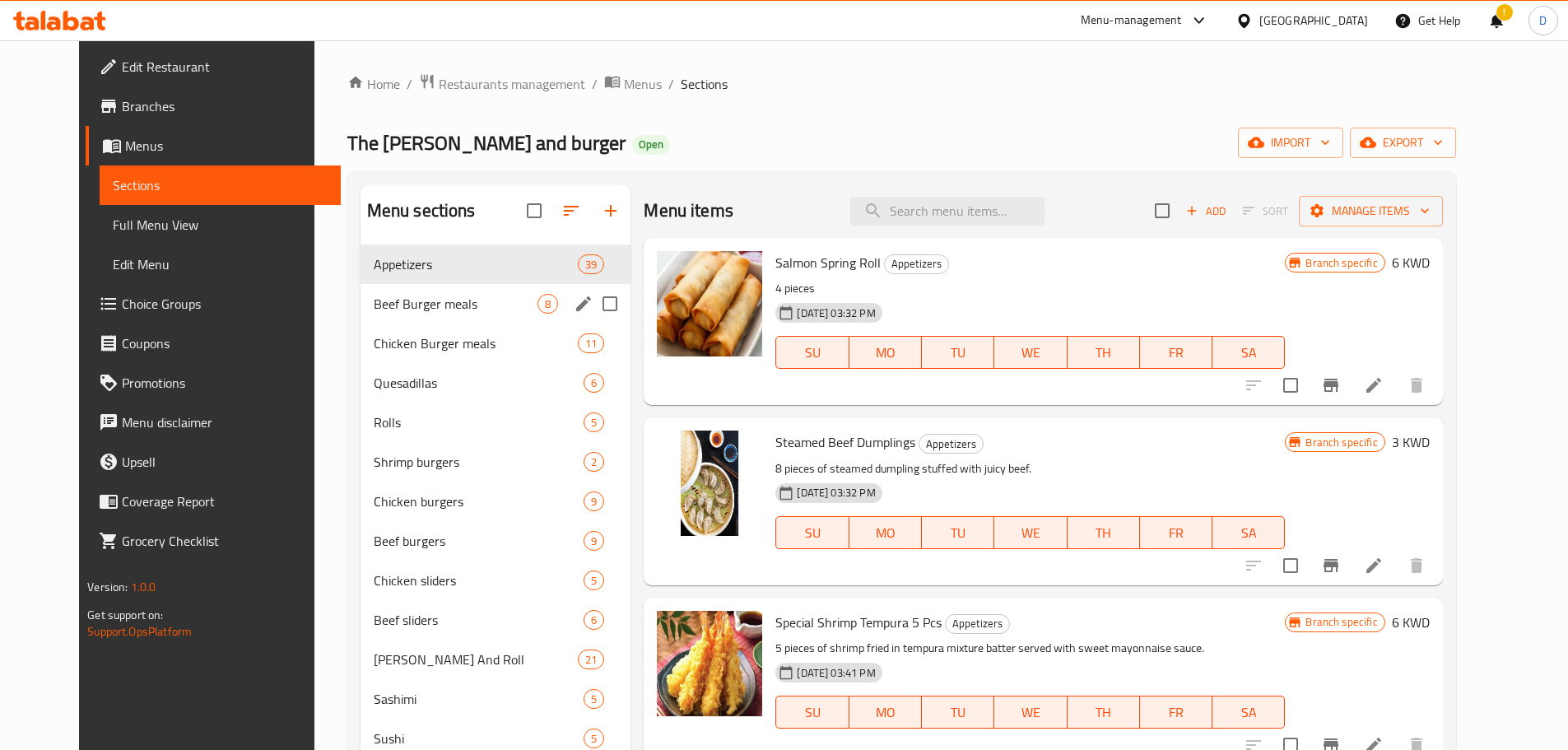
click at [424, 314] on div "Beef Burger meals 8" at bounding box center [496, 304] width 271 height 39
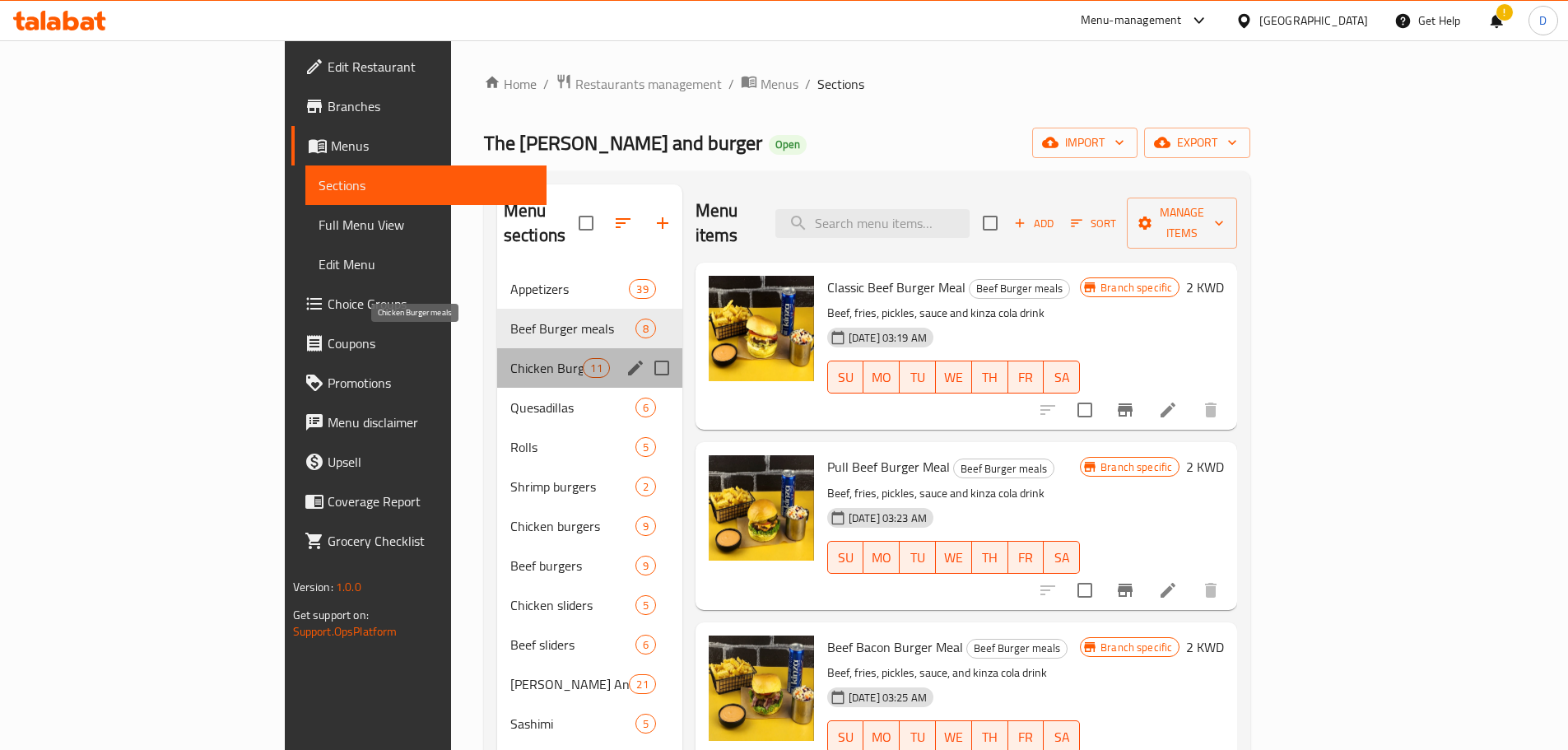
click at [510, 358] on span "Chicken Burger meals" at bounding box center [547, 368] width 73 height 20
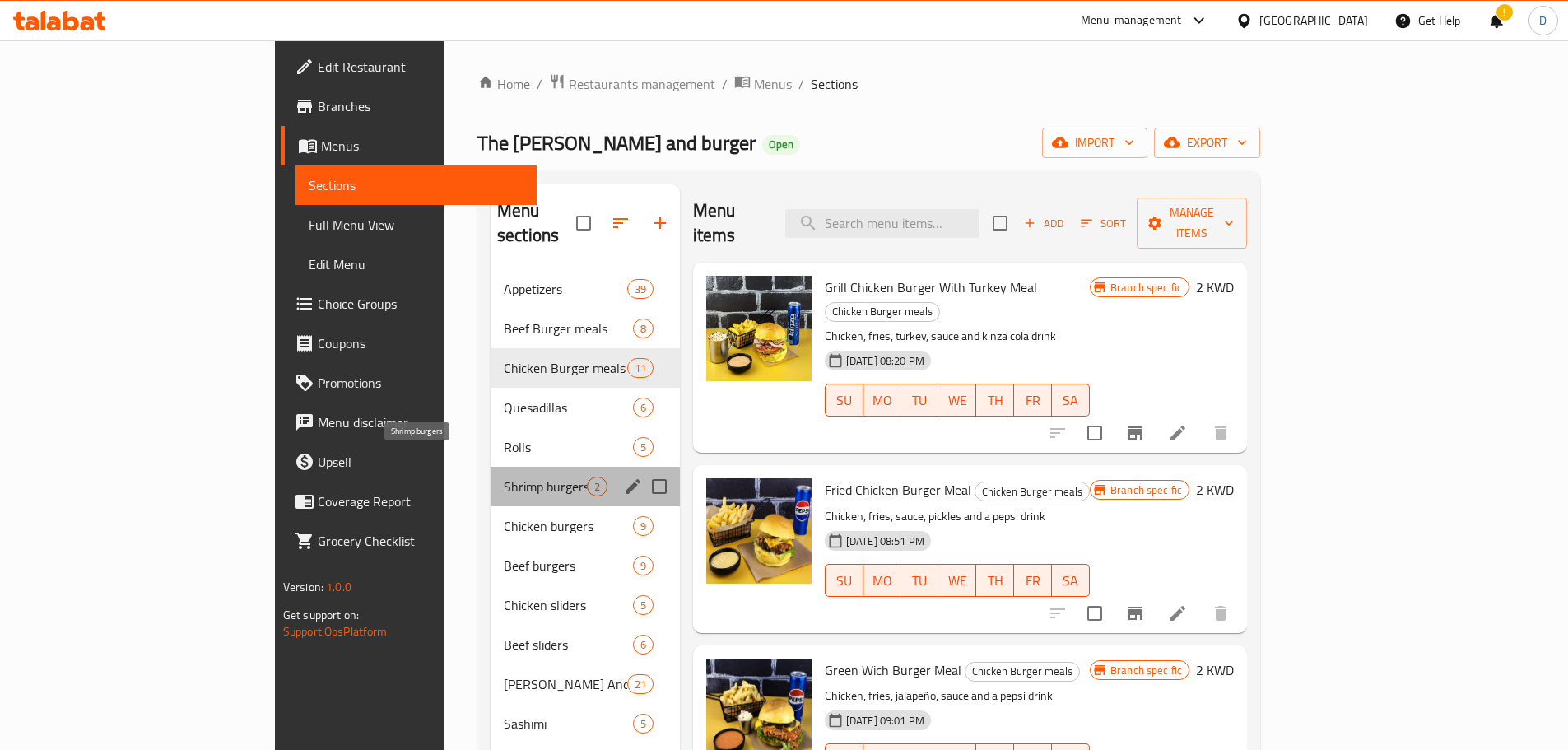
click at [503, 477] on span "Shrimp burgers" at bounding box center [544, 486] width 83 height 20
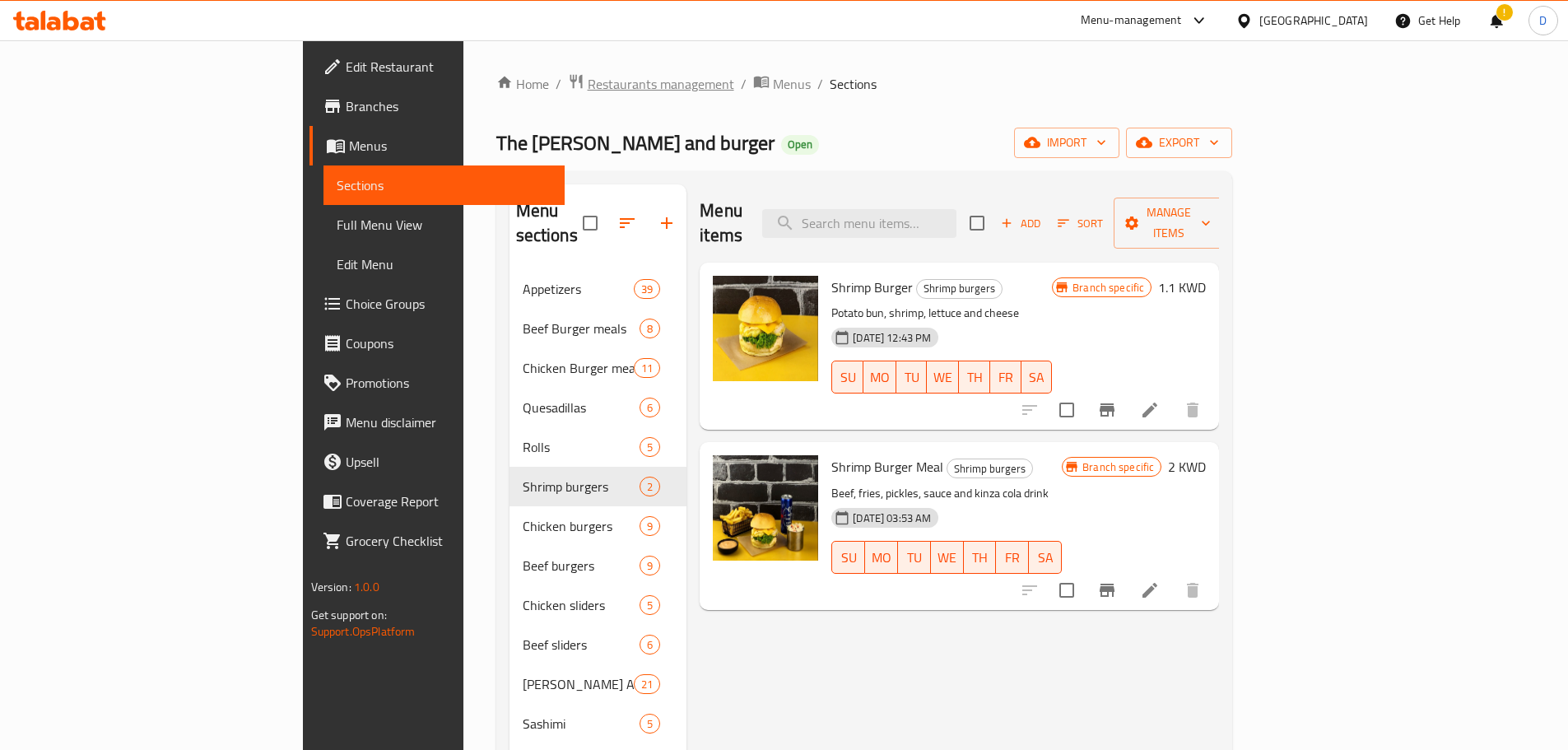
click at [588, 86] on span "Restaurants management" at bounding box center [661, 84] width 146 height 20
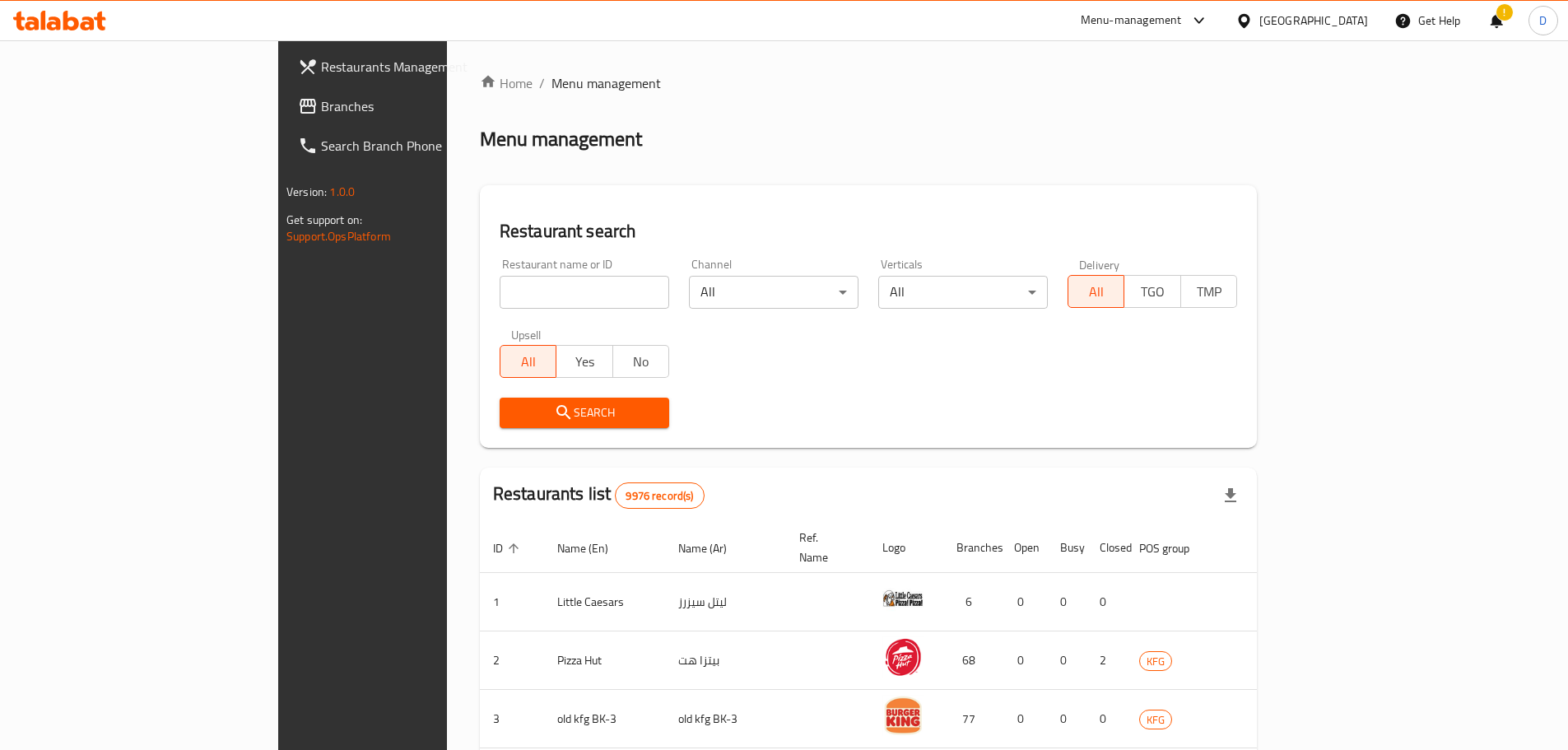
click at [500, 303] on input "search" at bounding box center [584, 291] width 169 height 33
paste input "645396"
type input "645396"
click button "Search" at bounding box center [584, 412] width 169 height 30
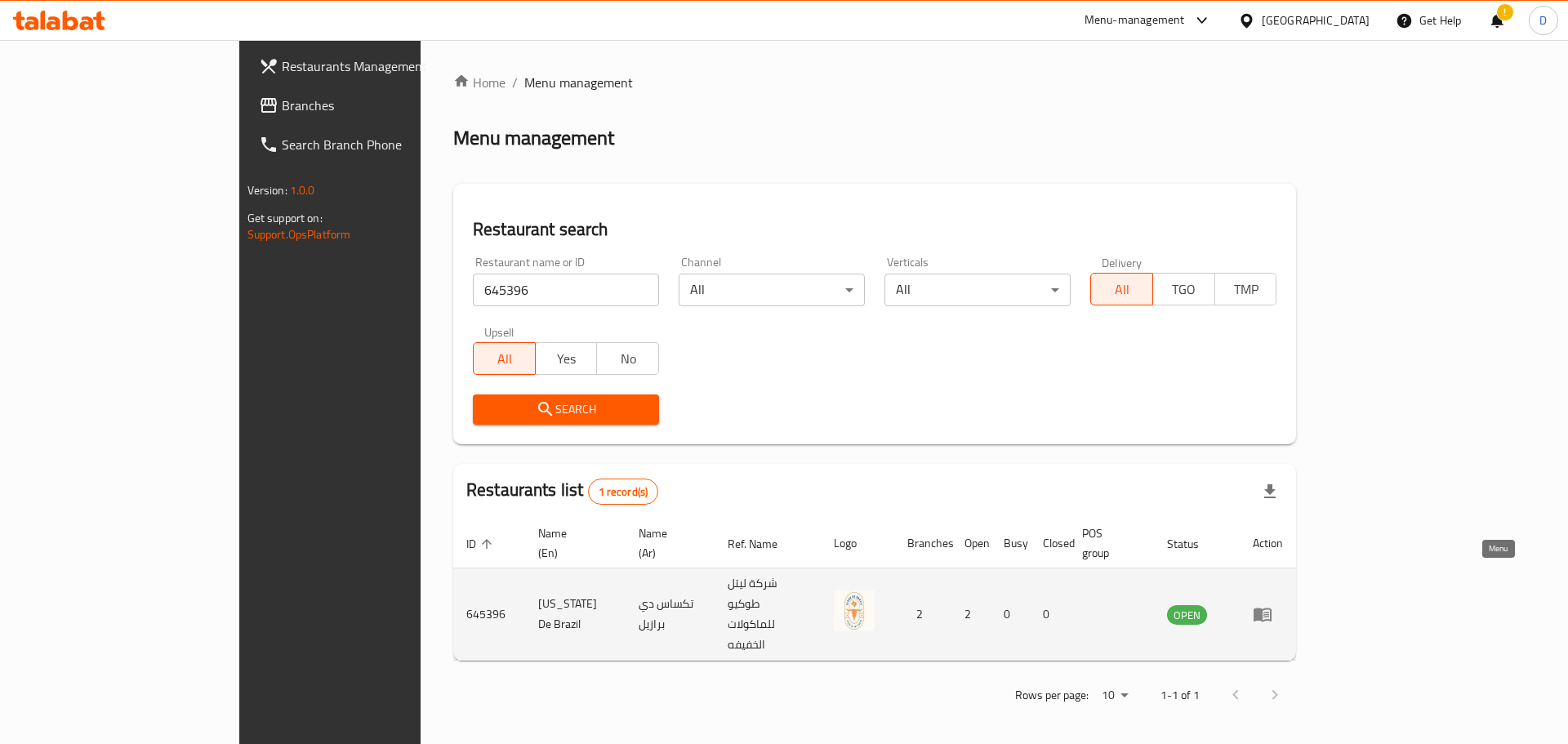
click at [1271, 608] on icon "enhanced table" at bounding box center [1262, 615] width 18 height 14
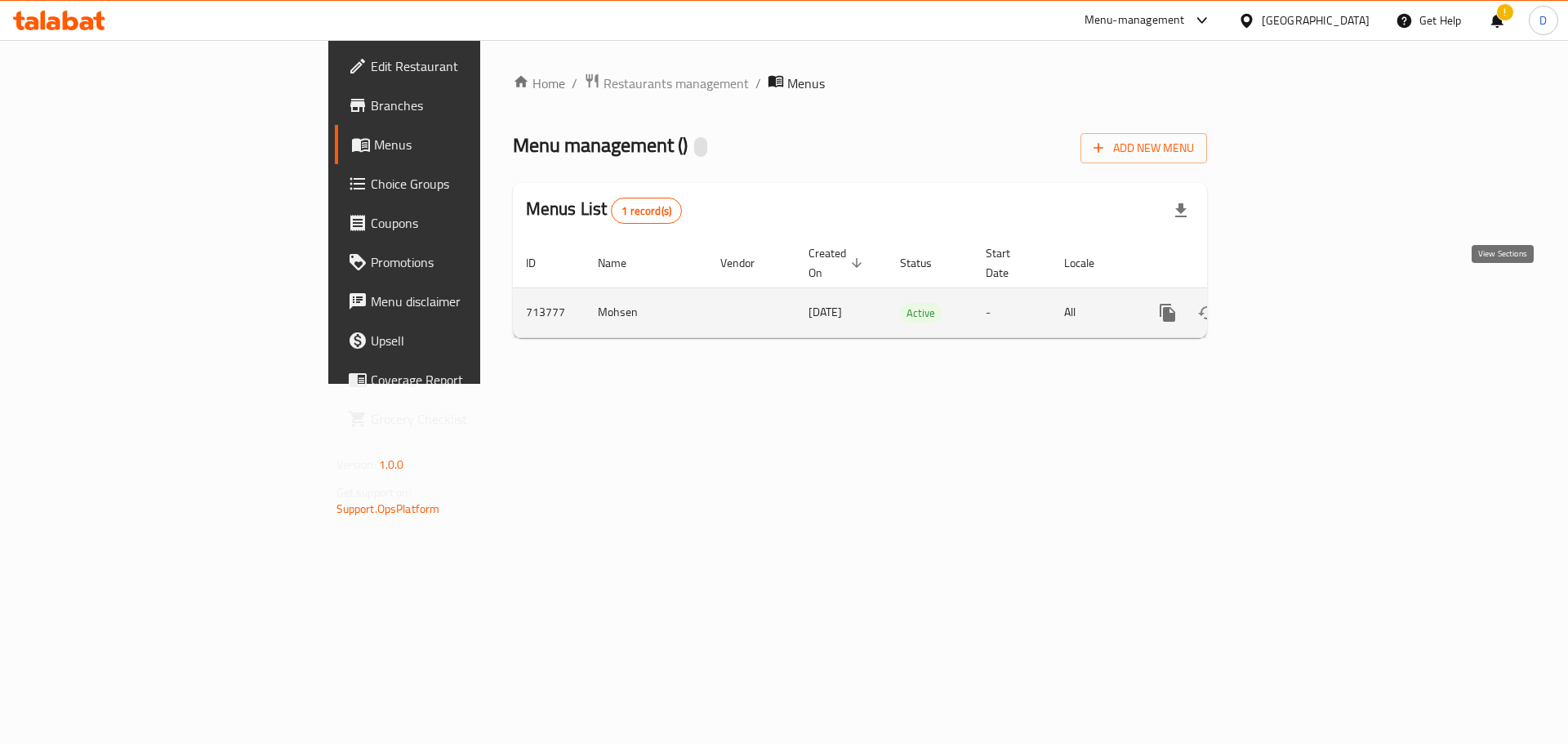
click at [1295, 304] on icon "enhanced table" at bounding box center [1285, 313] width 19 height 19
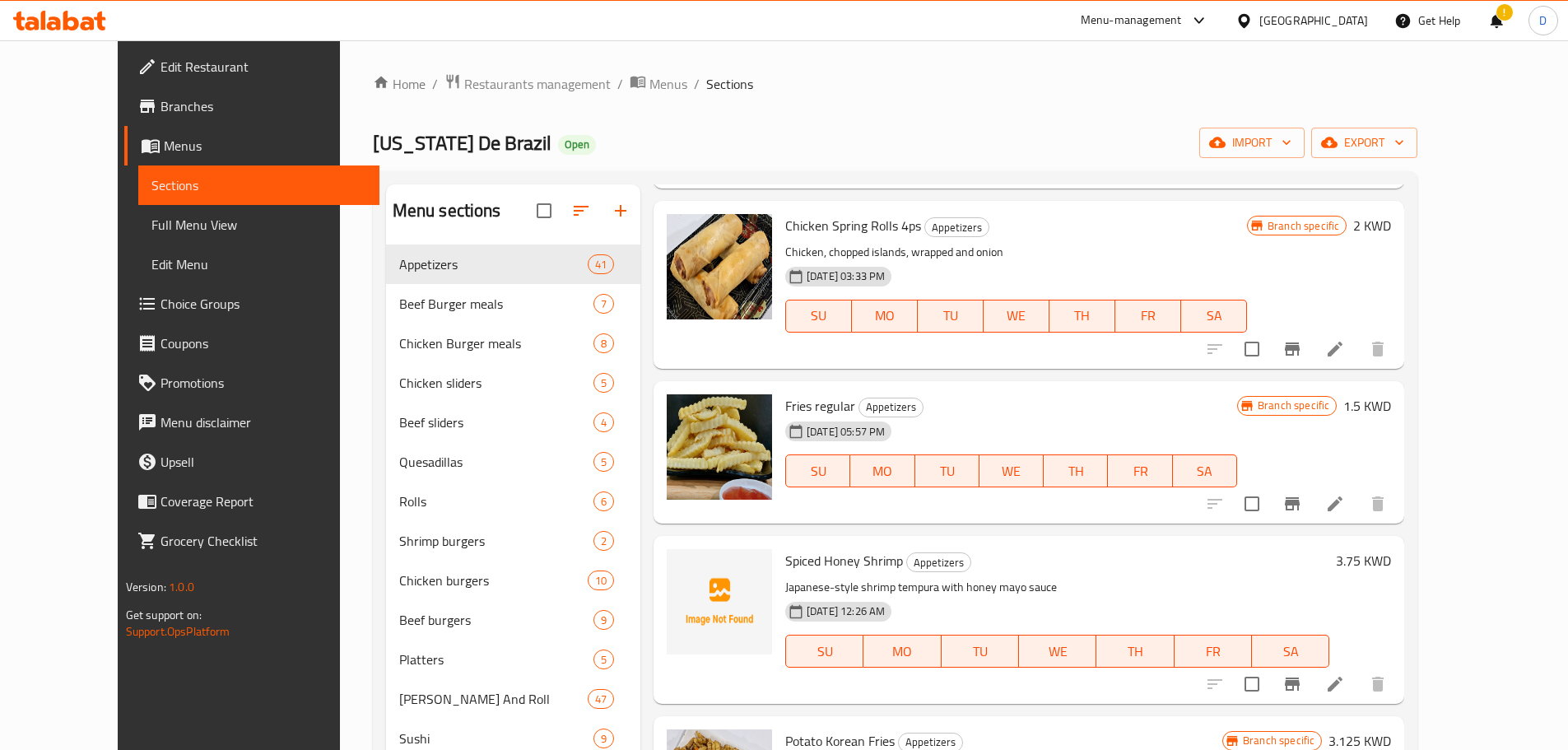
scroll to position [658, 0]
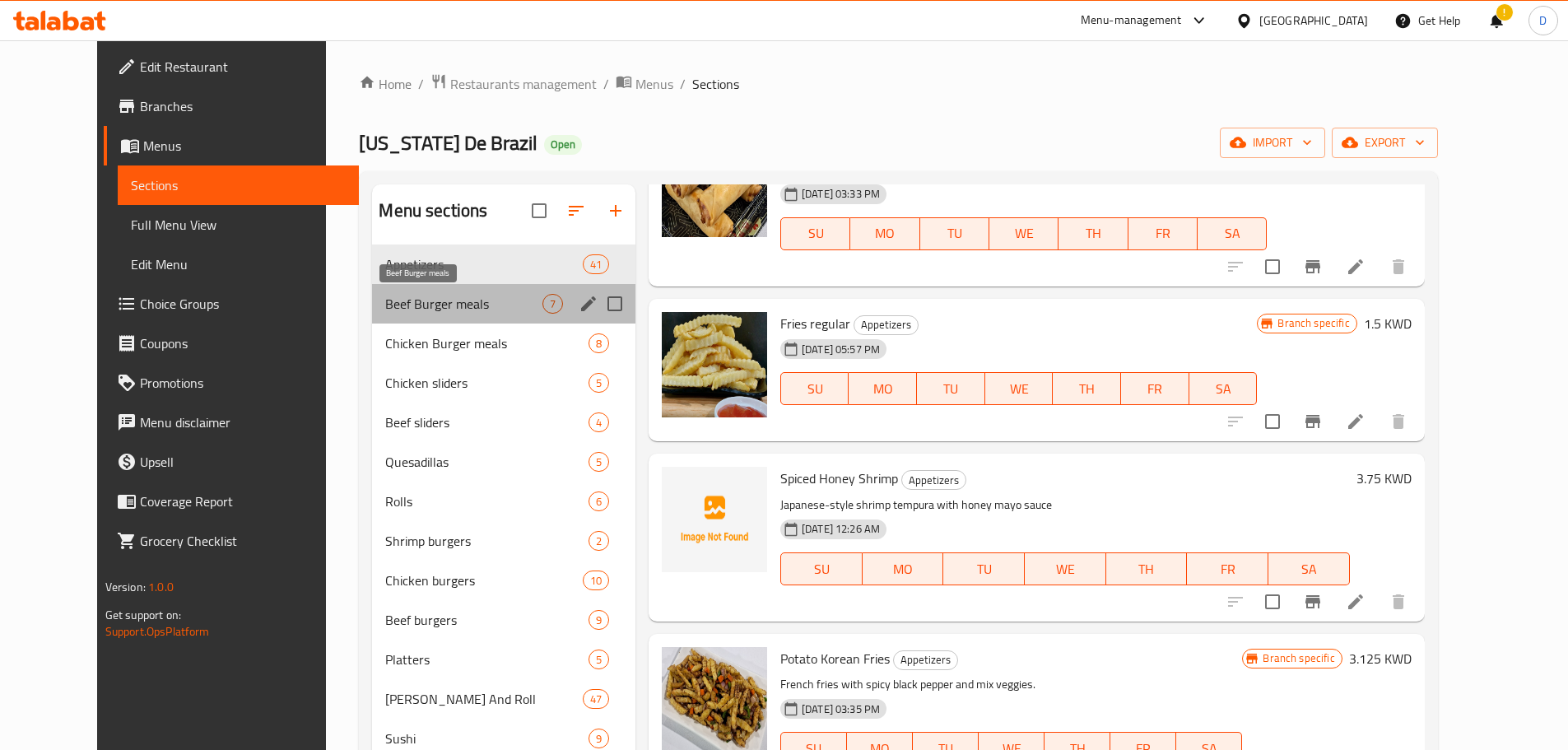
click at [456, 304] on span "Beef Burger meals" at bounding box center [463, 304] width 157 height 20
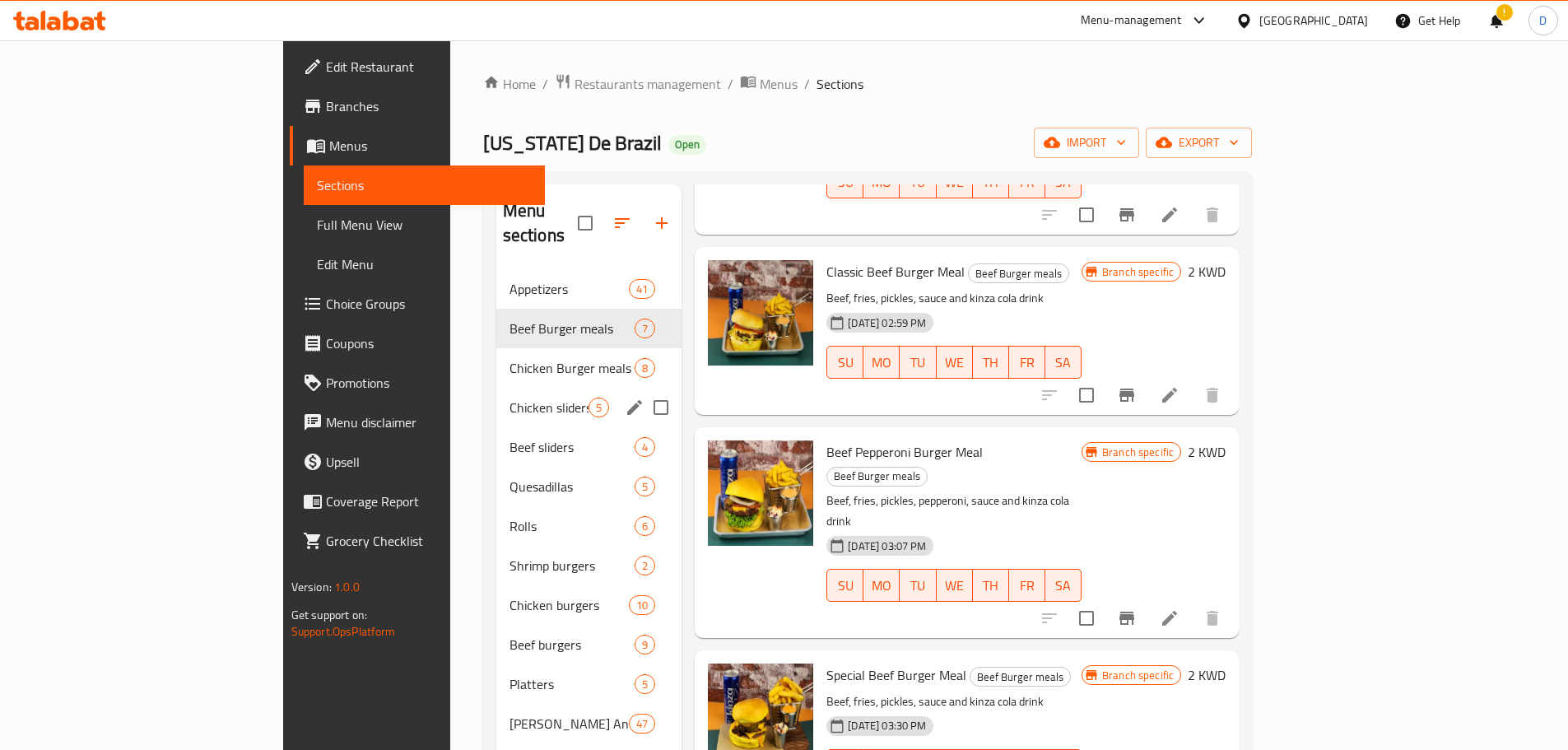
scroll to position [87, 0]
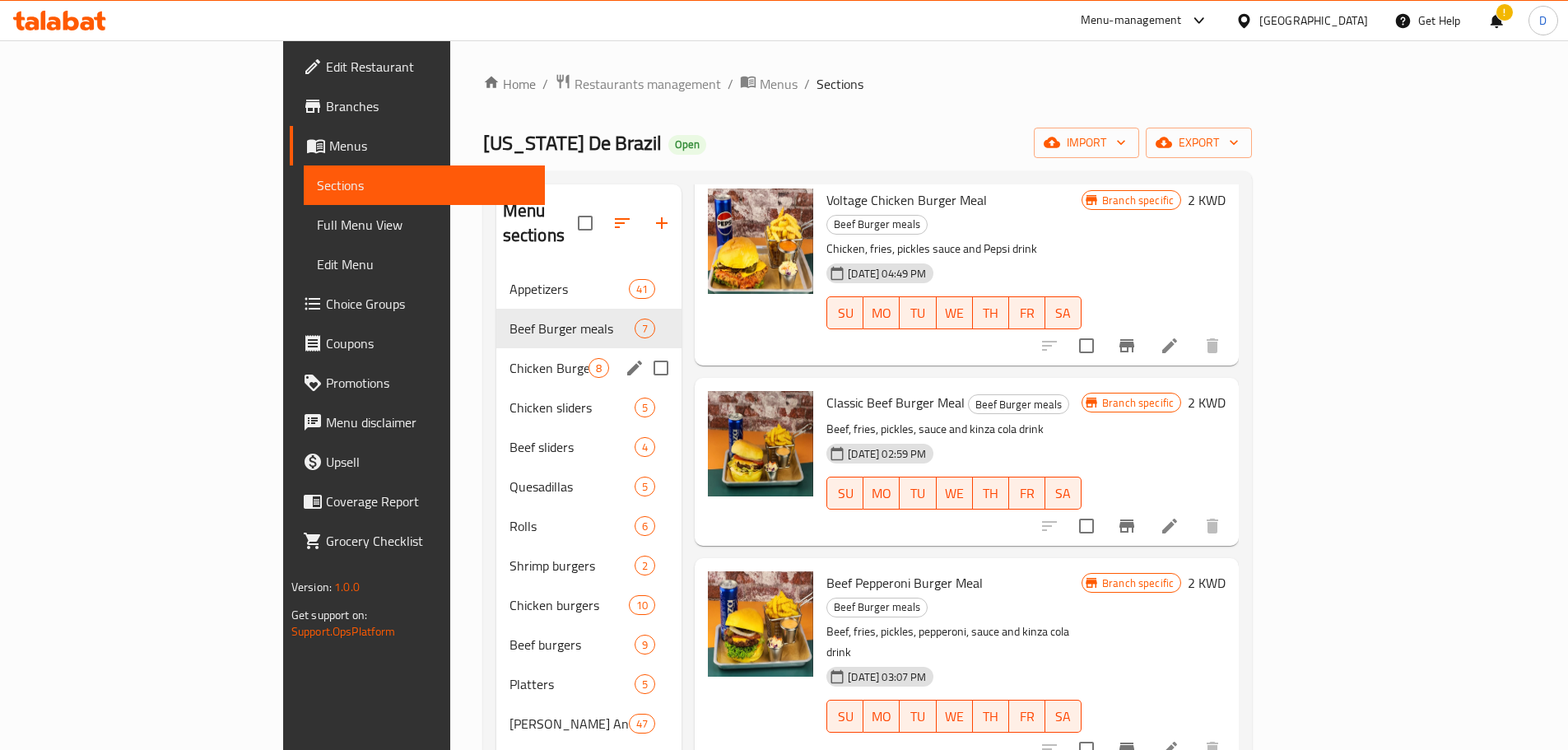
click at [510, 358] on span "Chicken Burger meals" at bounding box center [549, 368] width 79 height 20
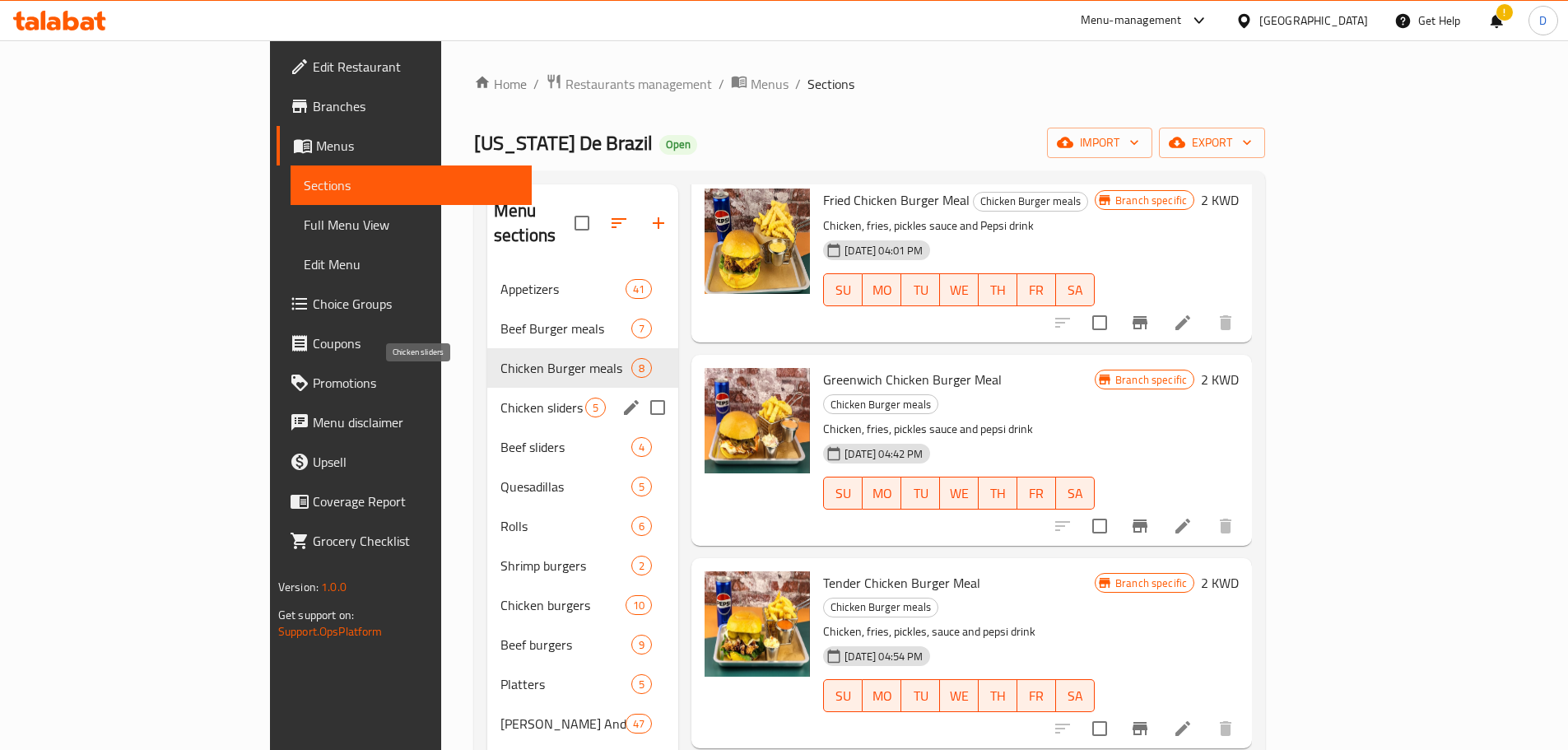
click at [501, 397] on span "Chicken sliders" at bounding box center [543, 407] width 85 height 20
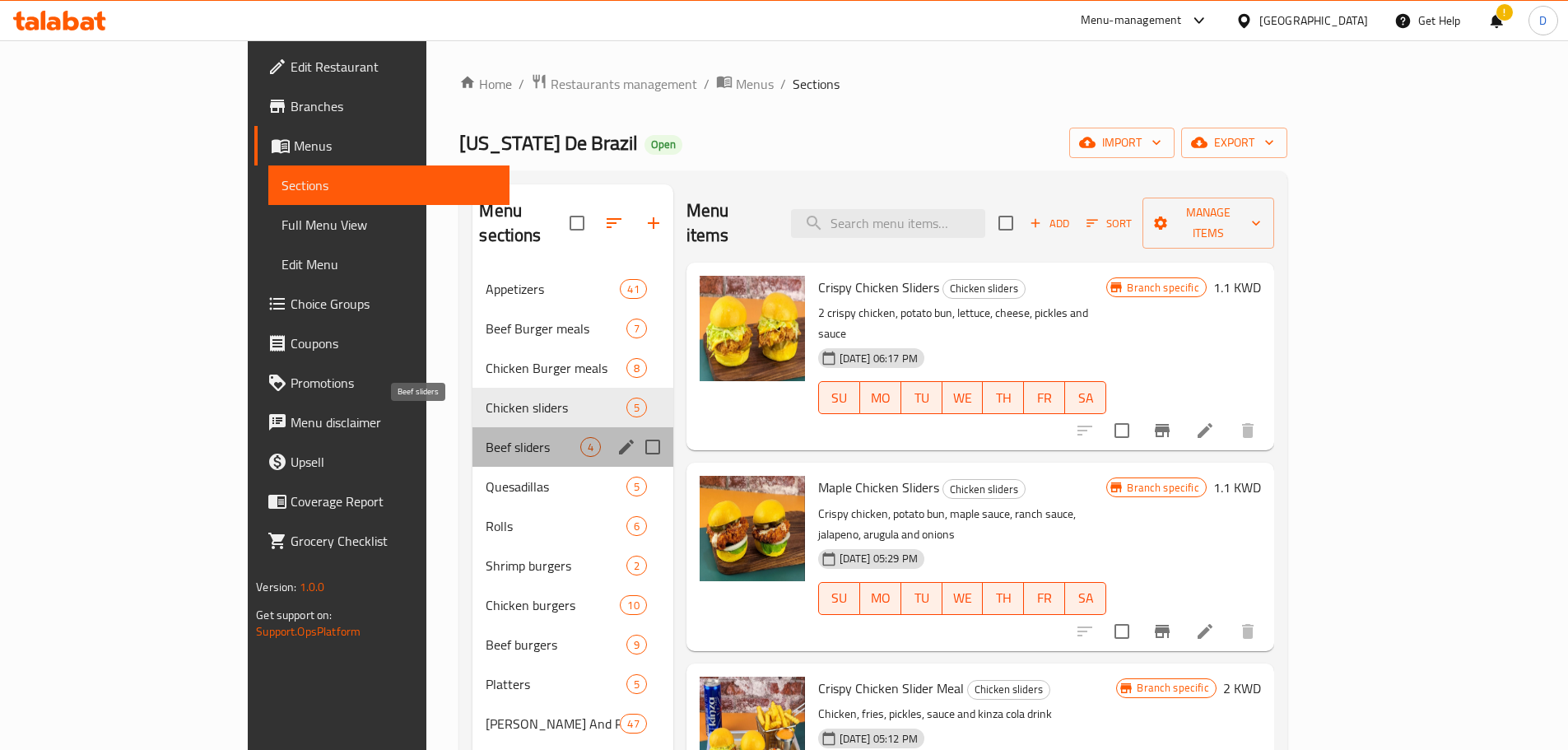
click at [486, 437] on span "Beef sliders" at bounding box center [532, 447] width 94 height 20
